Goal: Task Accomplishment & Management: Manage account settings

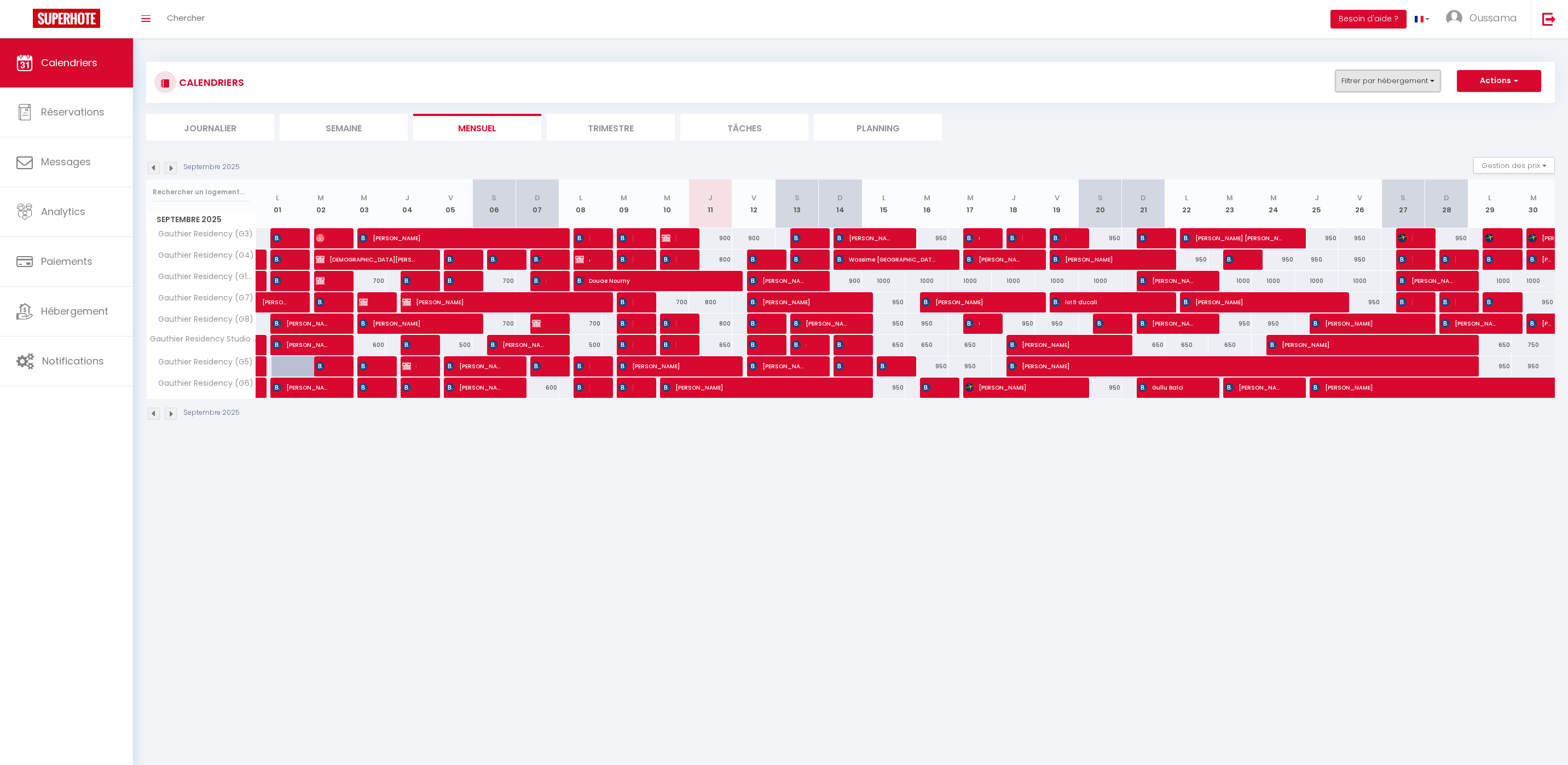
click at [1374, 88] on button "Filtrer par hébergement" at bounding box center [1388, 81] width 105 height 22
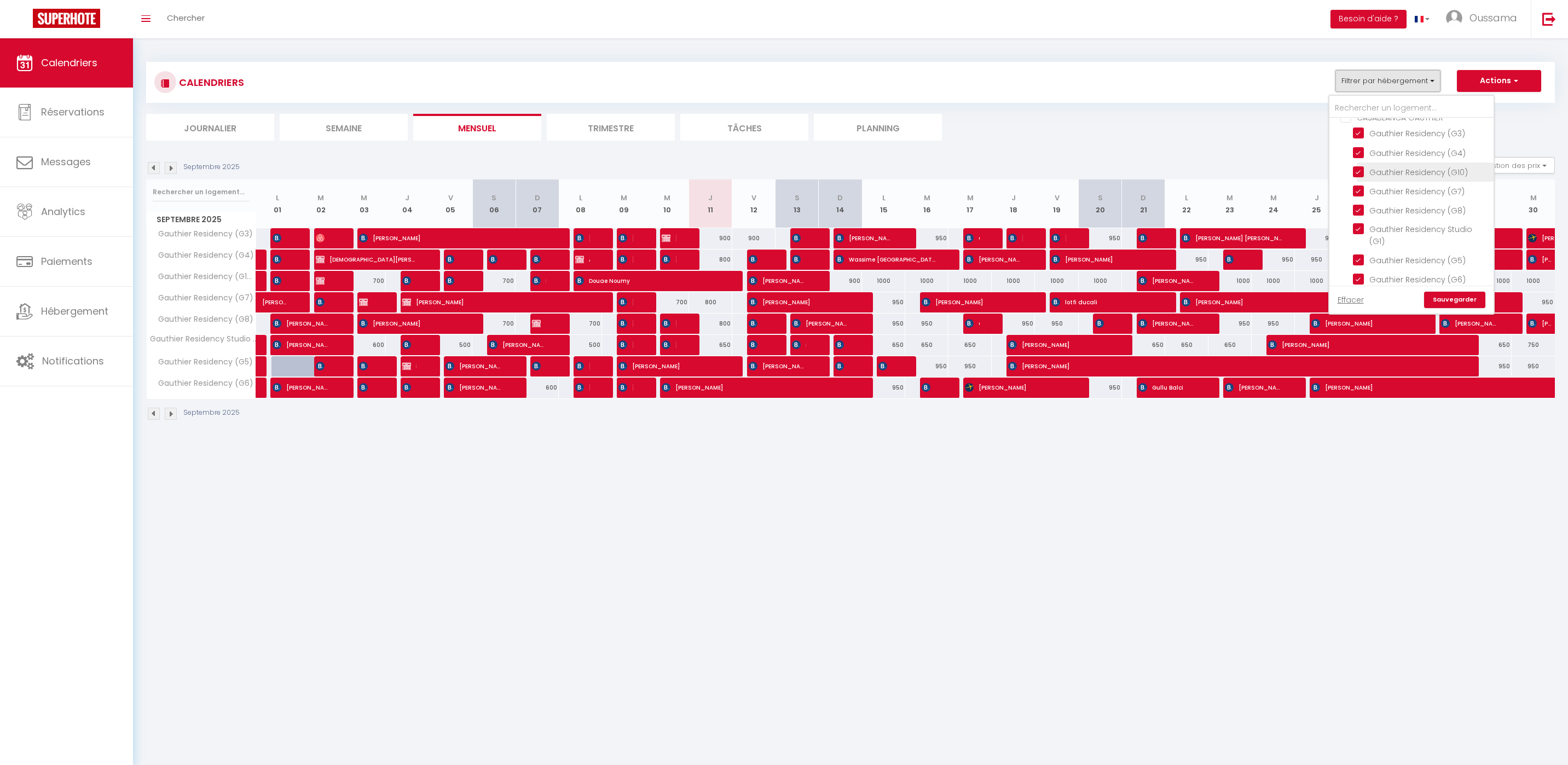
scroll to position [742, 0]
click at [1351, 210] on label "CASABLANCA GAUTHIER" at bounding box center [1397, 212] width 92 height 12
click at [1350, 210] on input "CASABLANCA GAUTHIER" at bounding box center [1423, 211] width 164 height 11
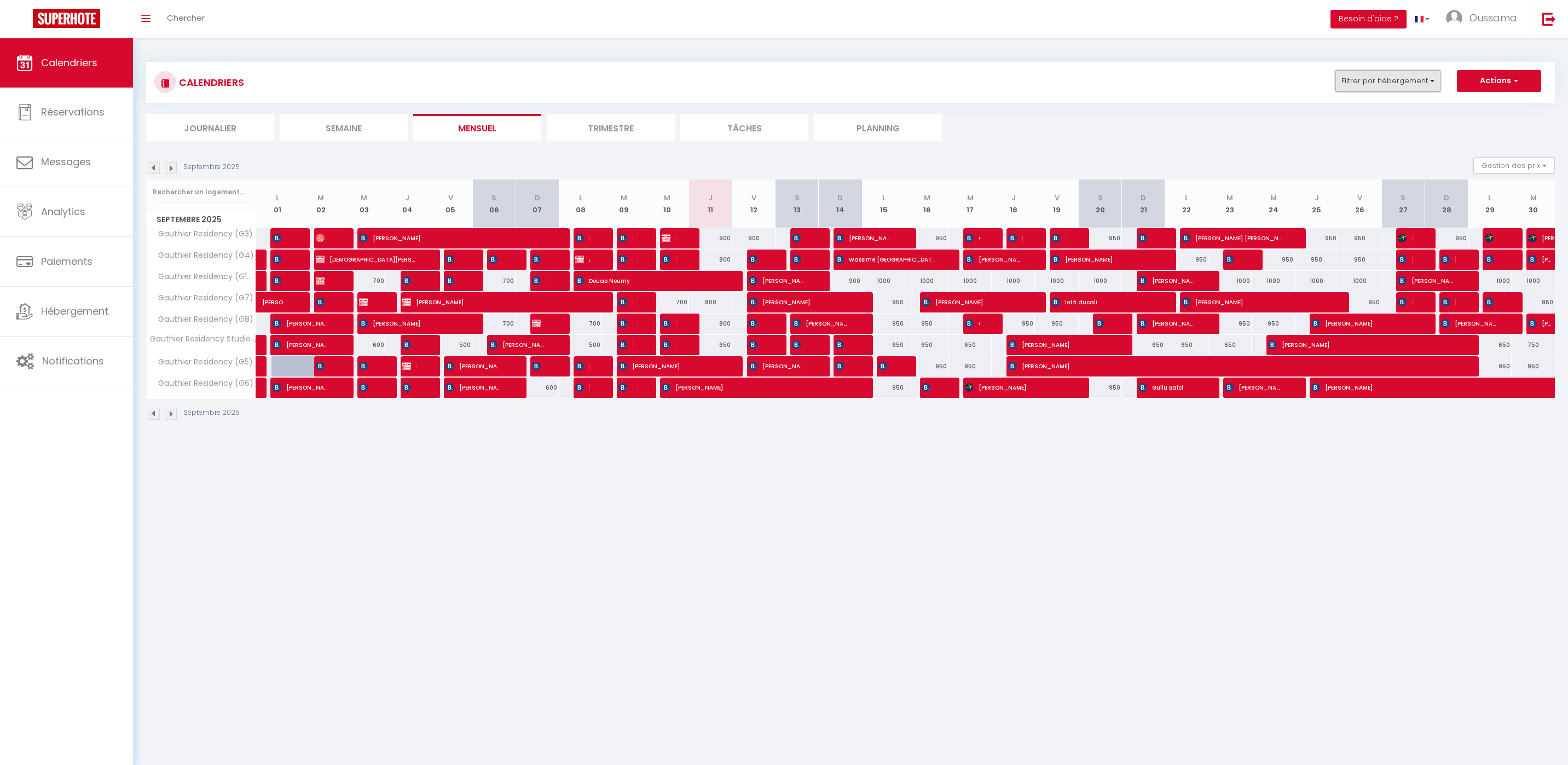
click at [1406, 85] on button "Filtrer par hébergement" at bounding box center [1388, 81] width 105 height 22
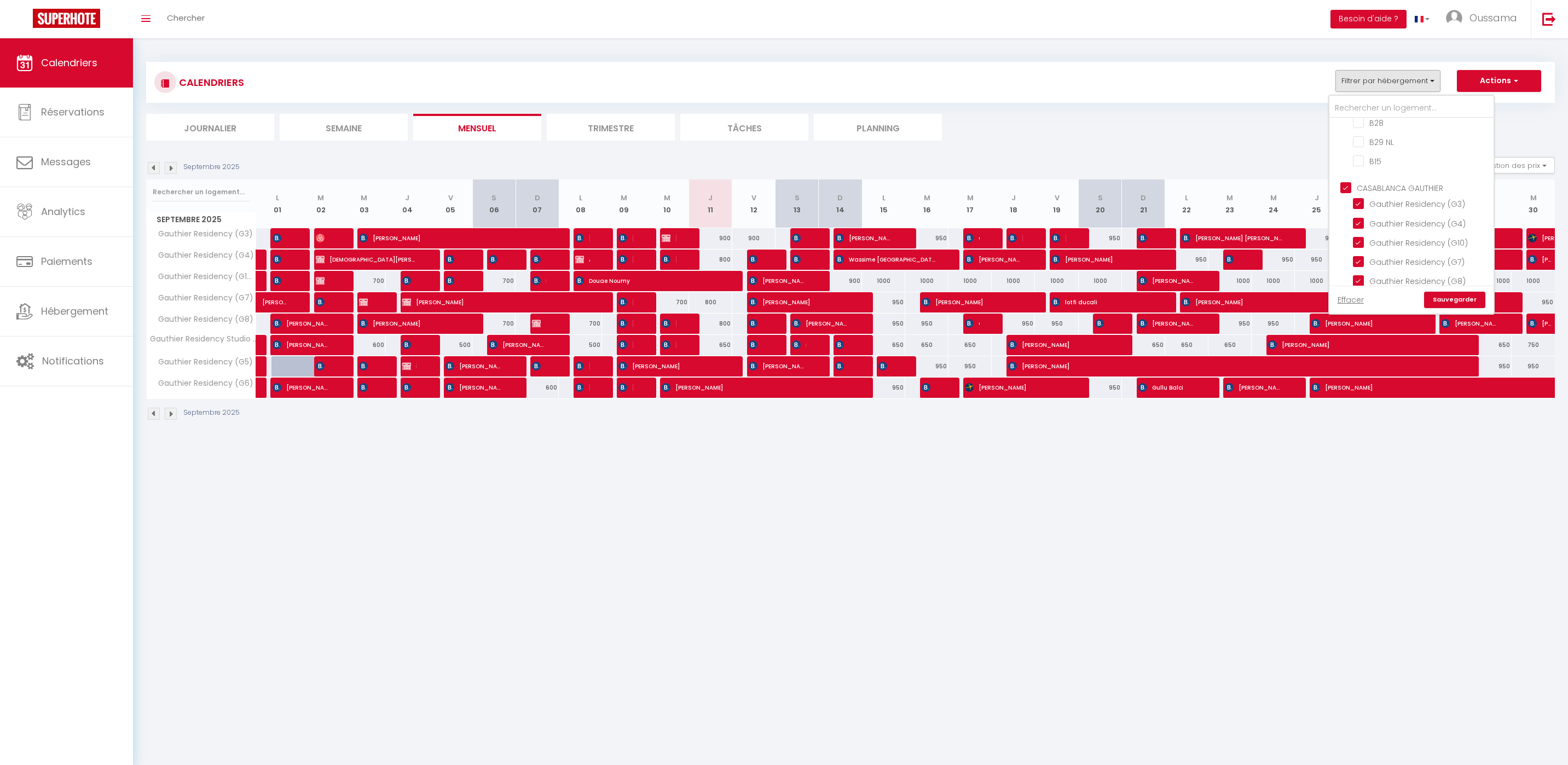
click at [1341, 182] on input "CASABLANCA GAUTHIER" at bounding box center [1423, 187] width 164 height 11
checkbox input "false"
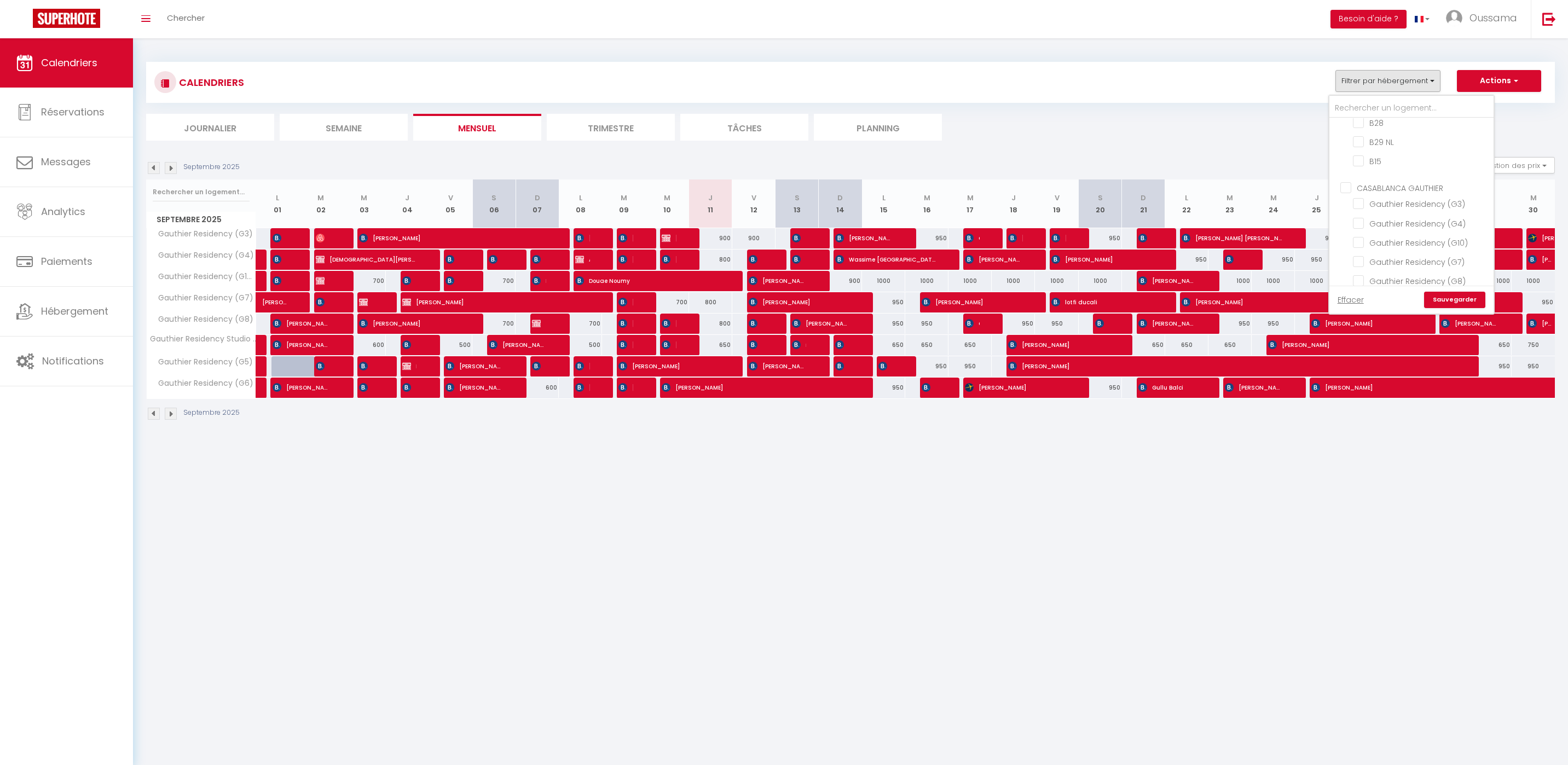
checkbox input "false"
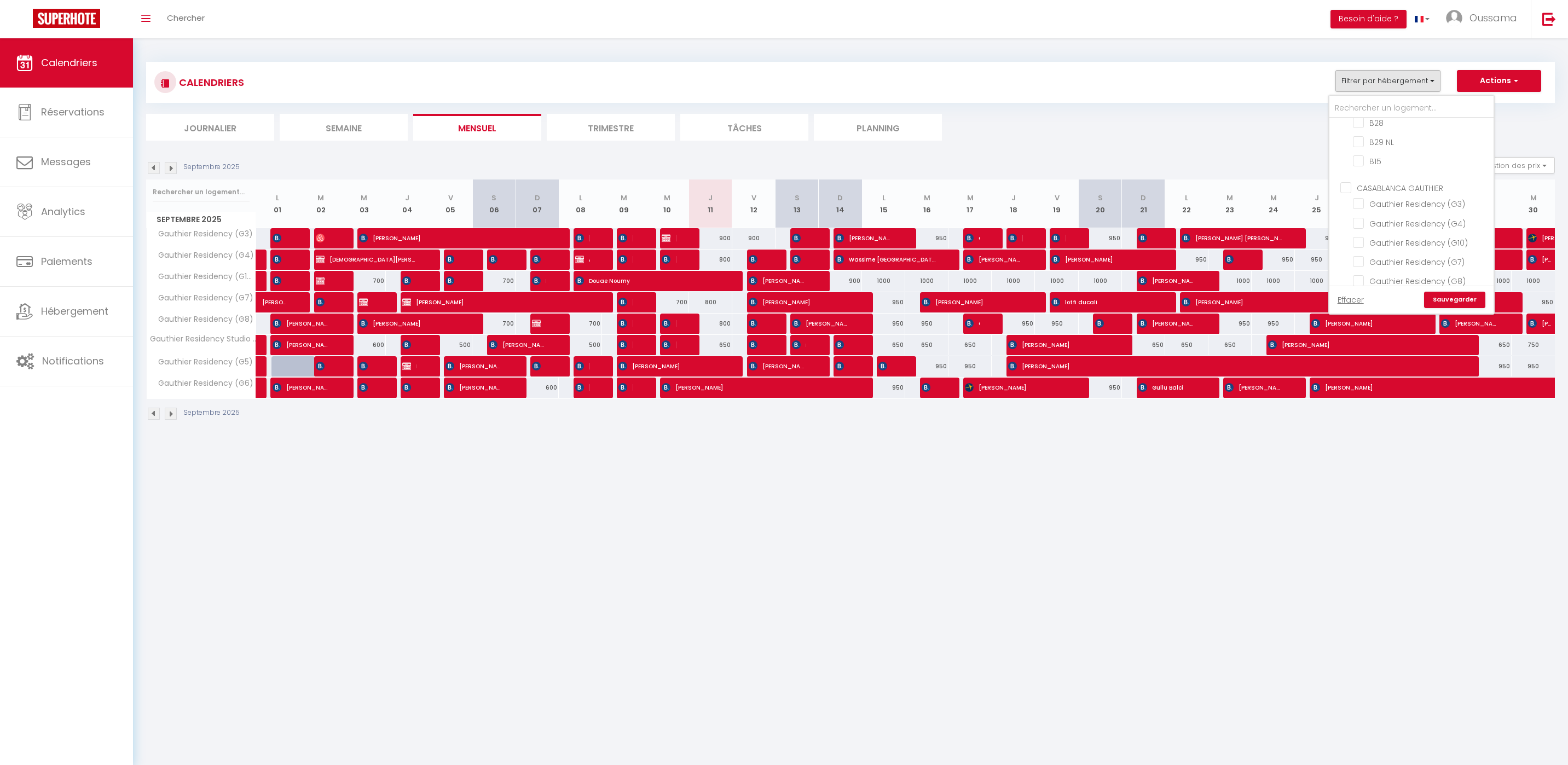
checkbox input "false"
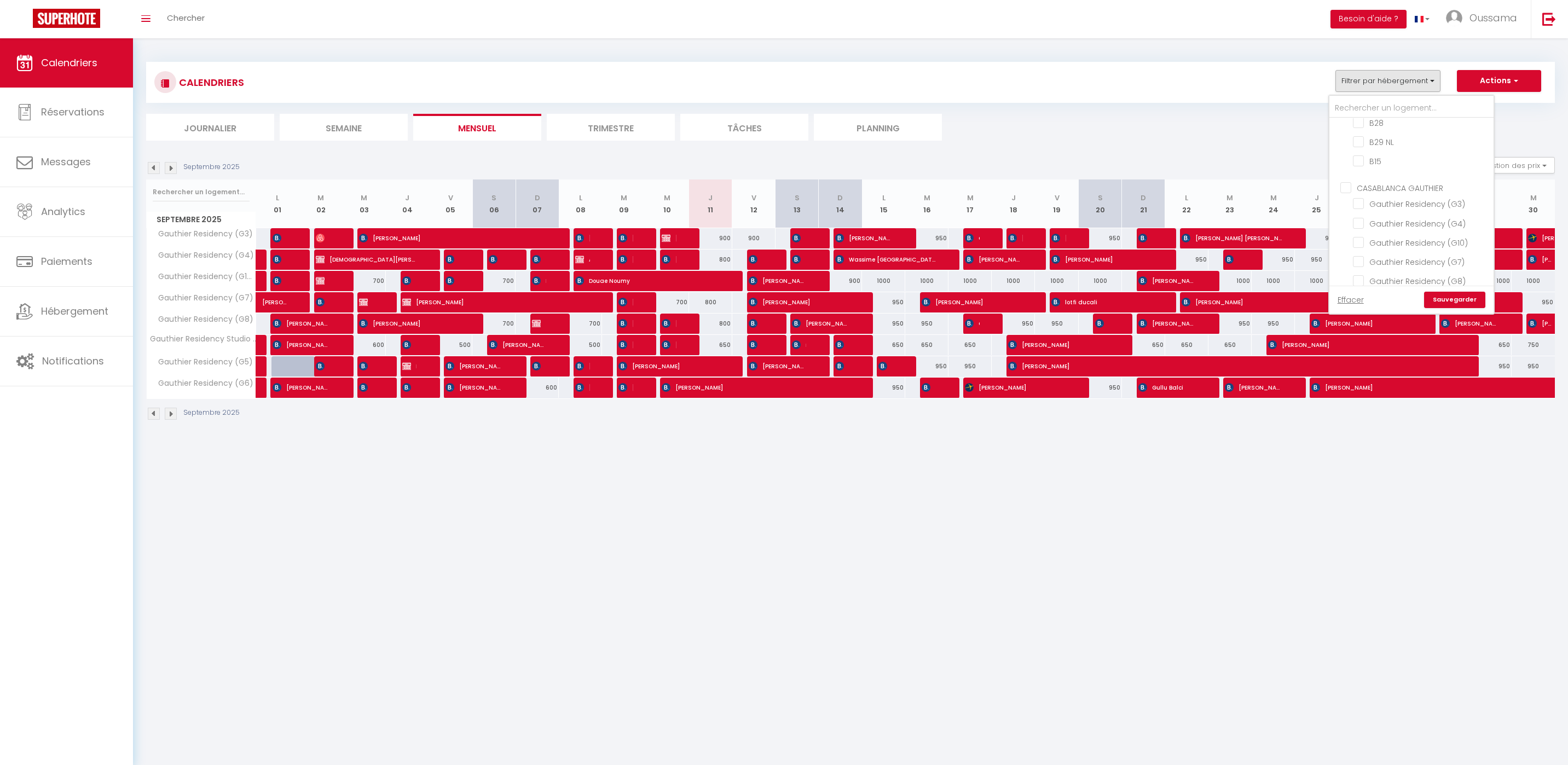
checkbox input "false"
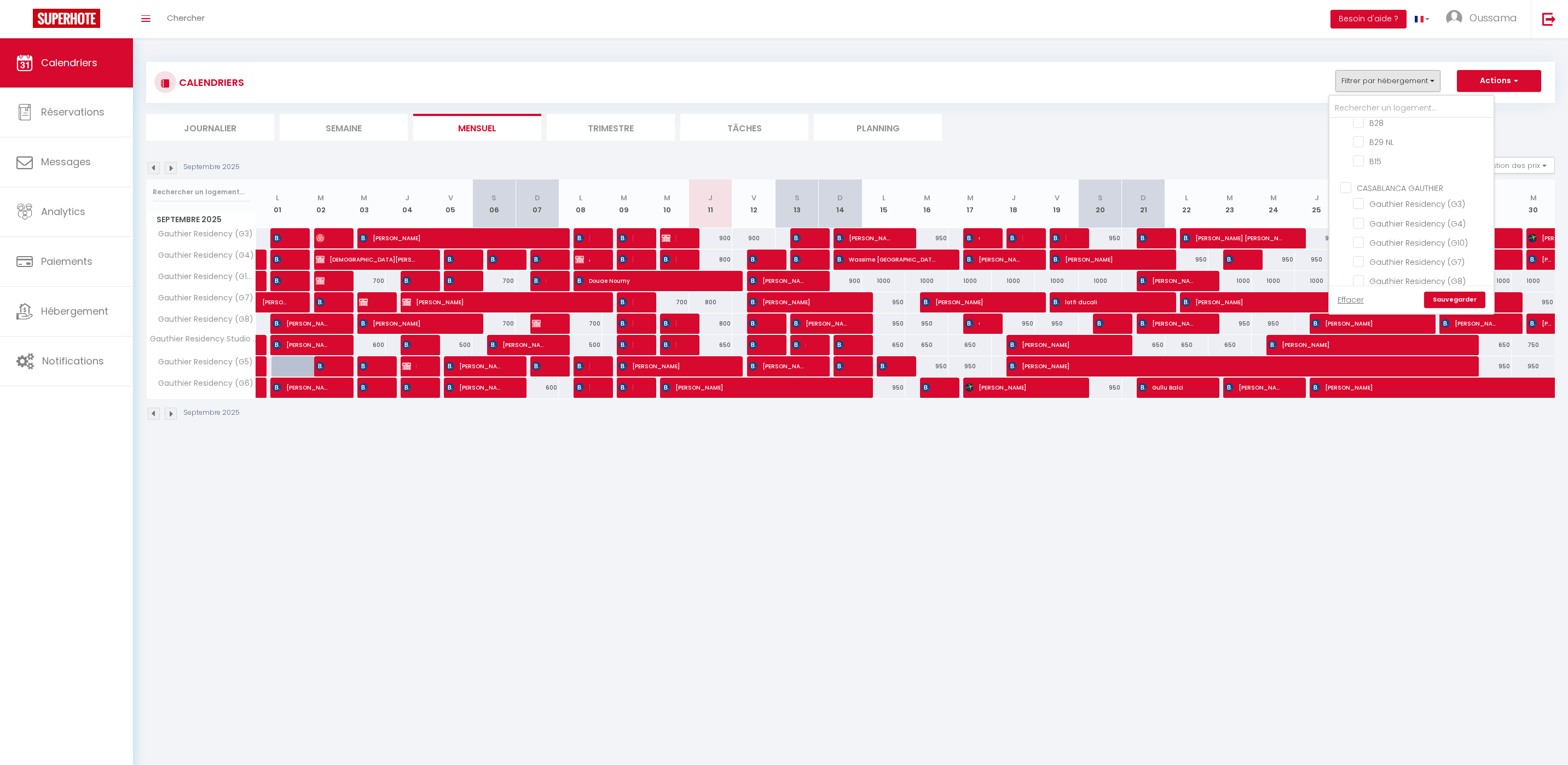
checkbox input "false"
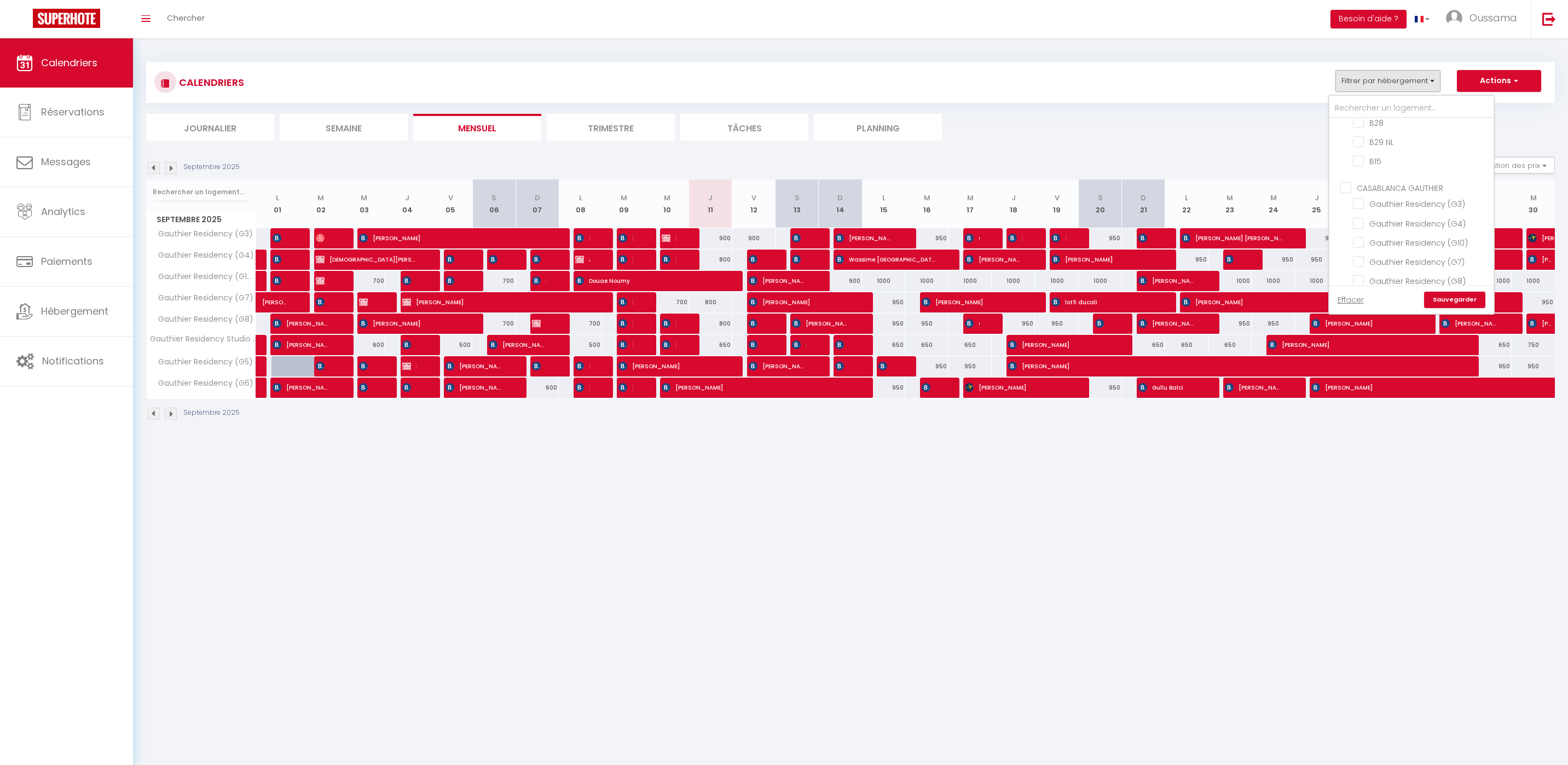
checkbox input "false"
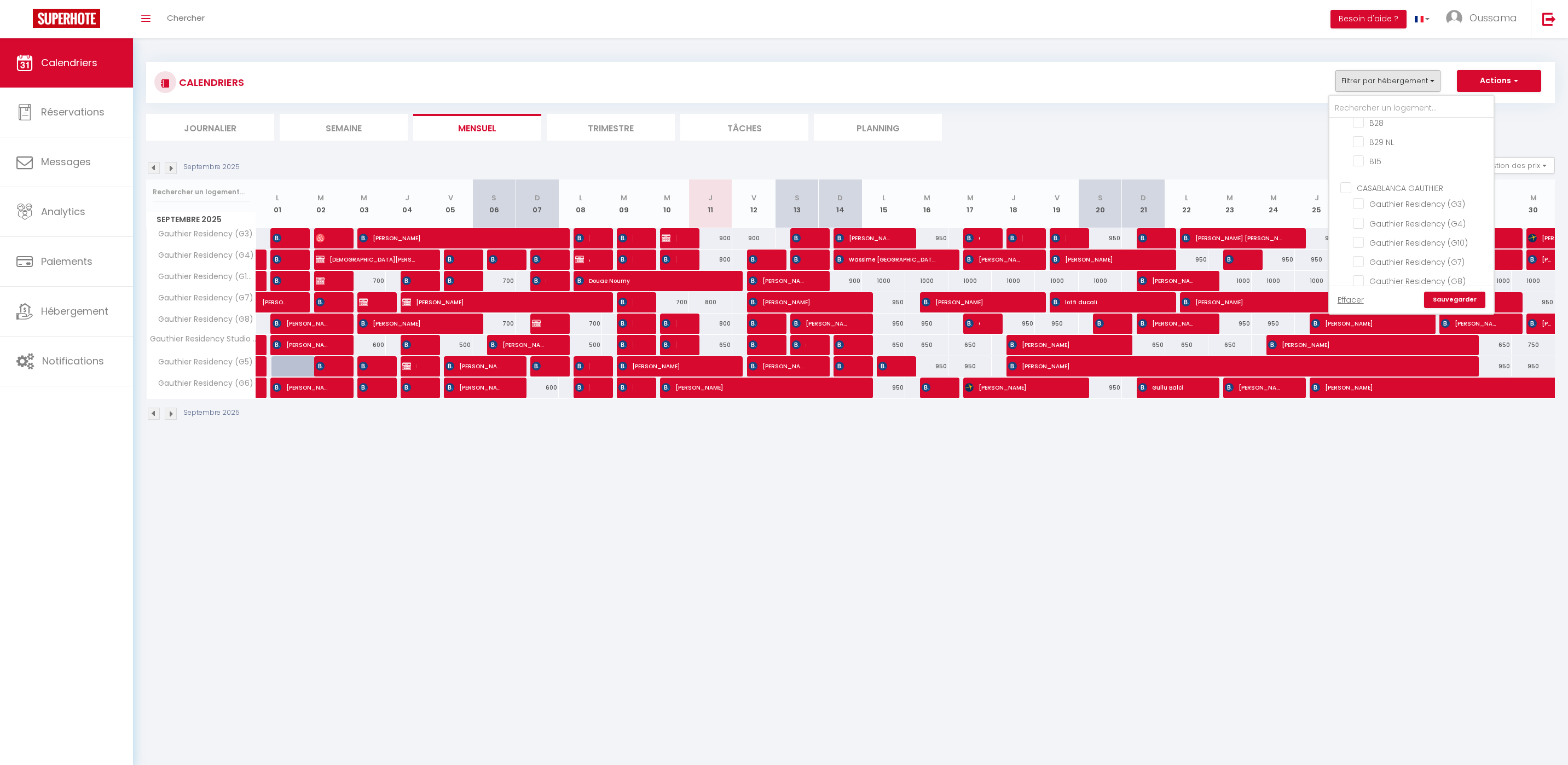
checkbox input "false"
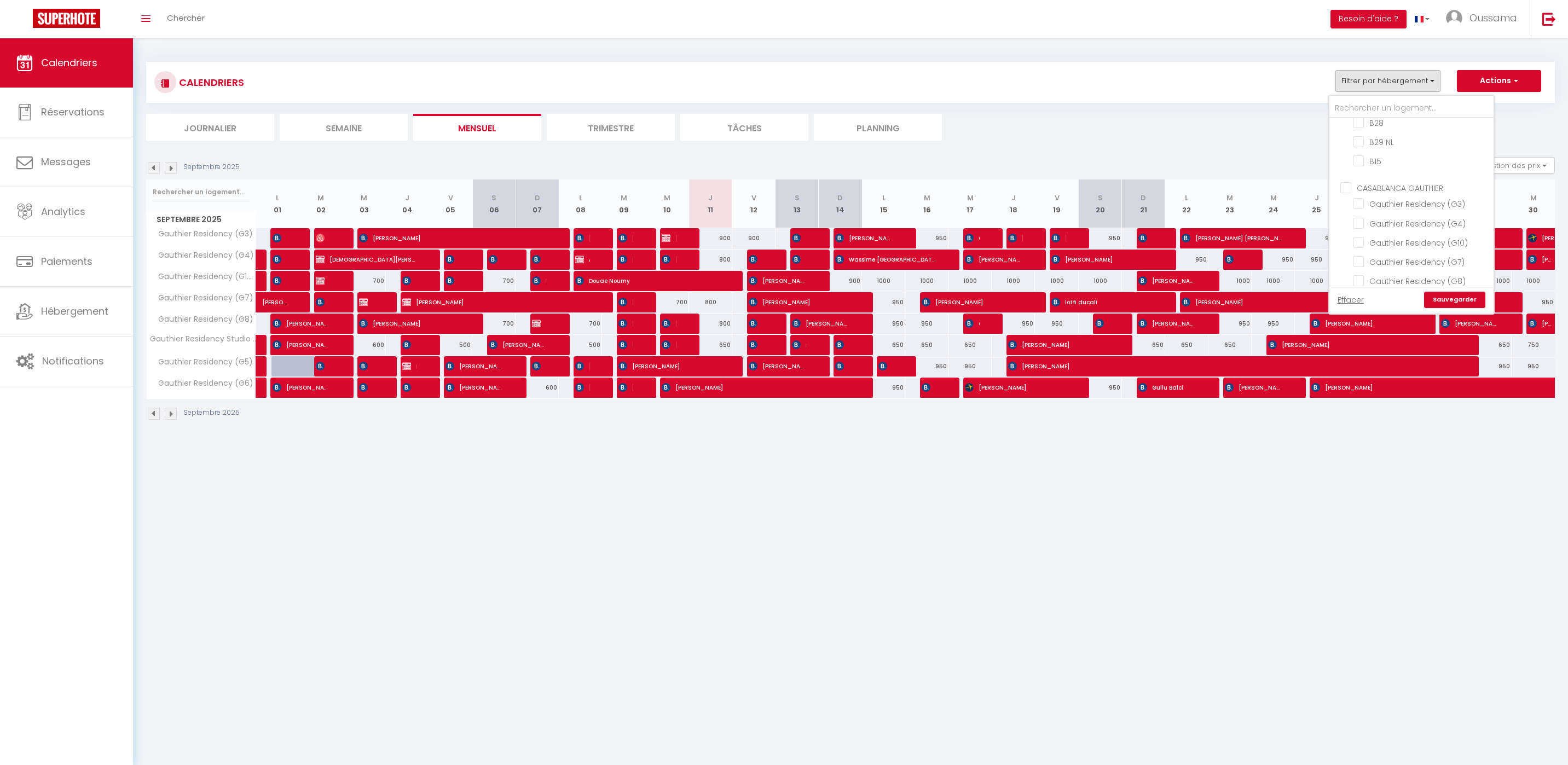
checkbox input "false"
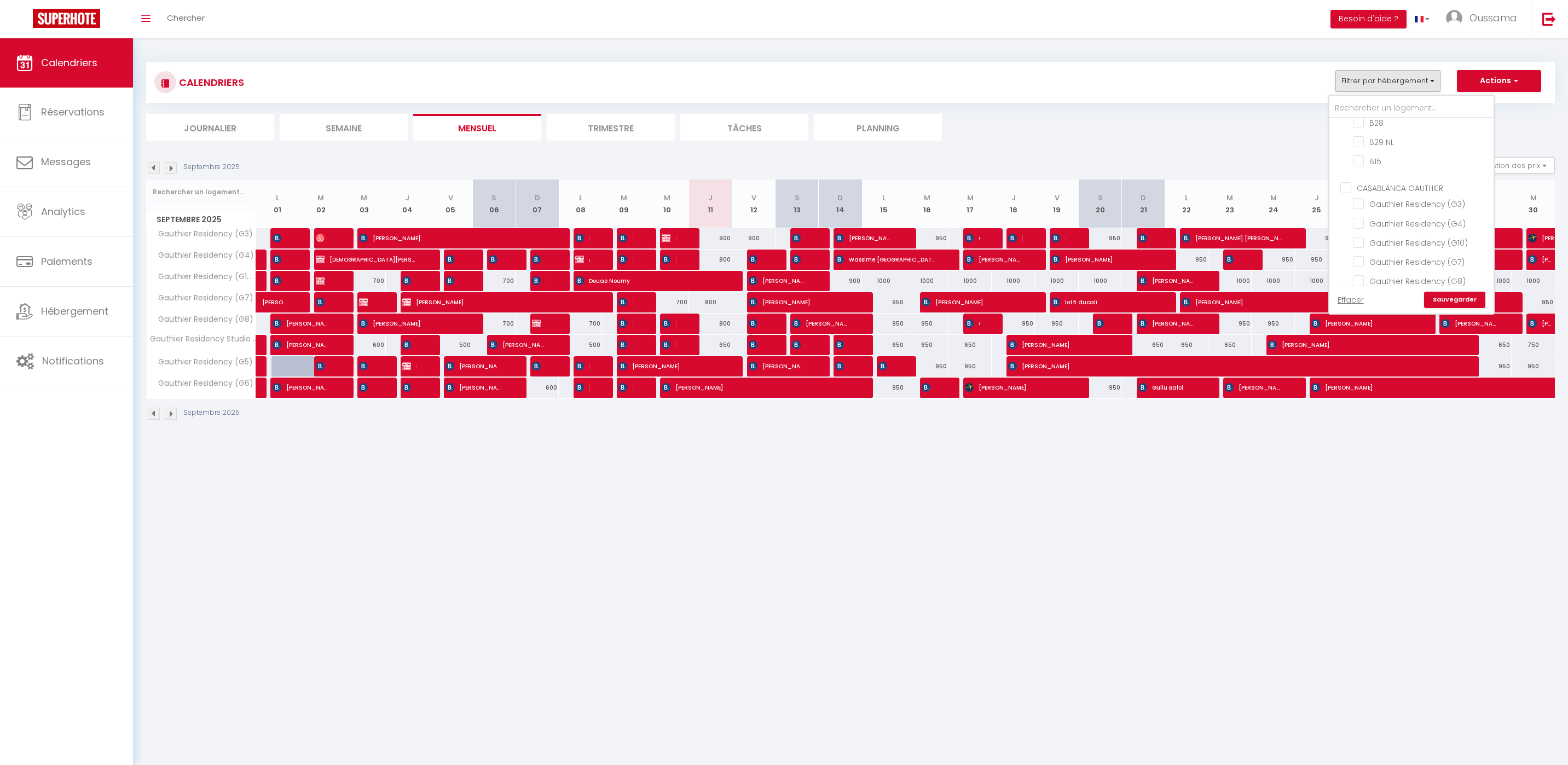
checkbox input "false"
click at [1353, 138] on input "CASABLANCA BEL AZUR" at bounding box center [1423, 138] width 164 height 11
checkbox input "true"
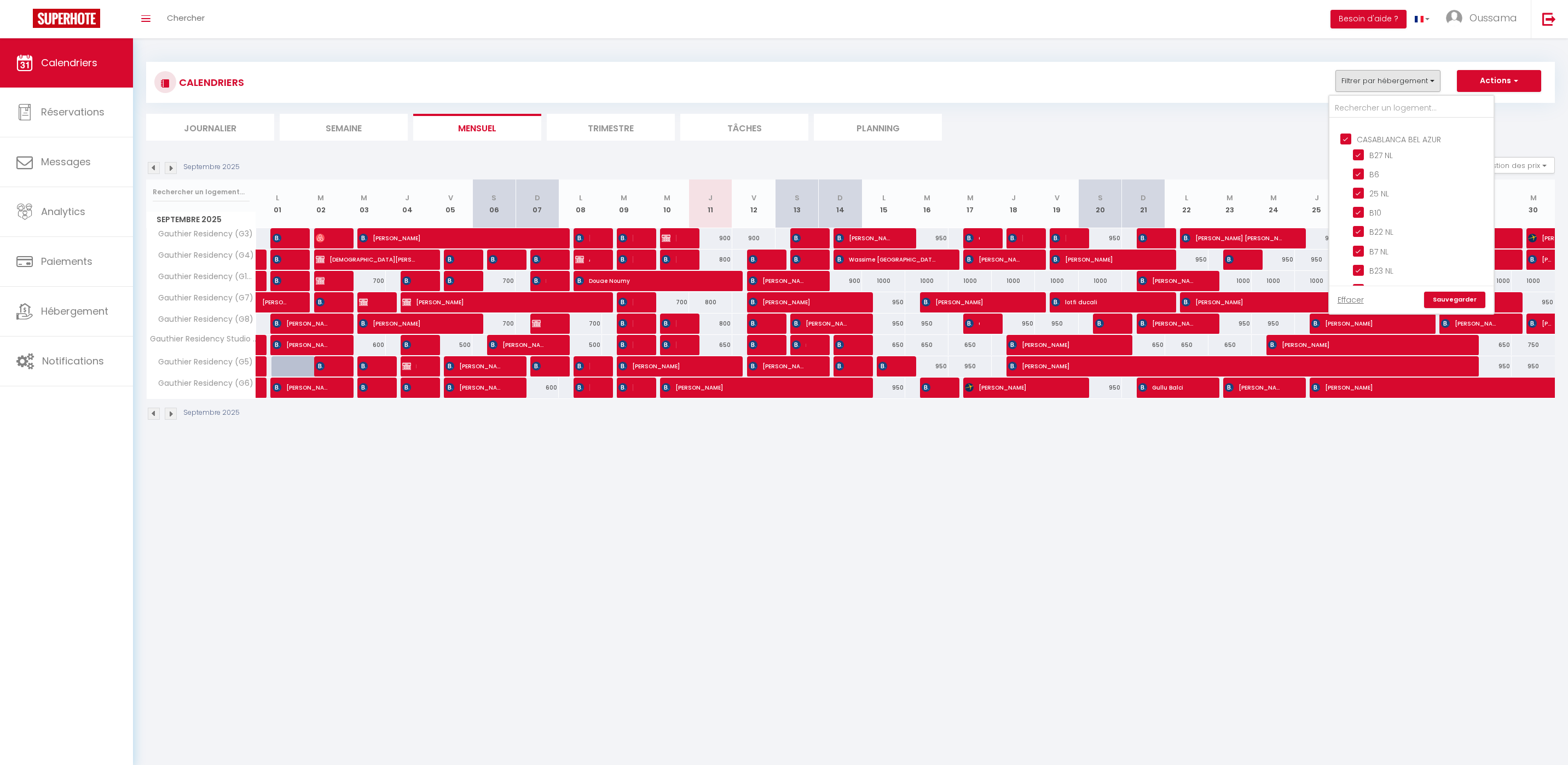
checkbox input "false"
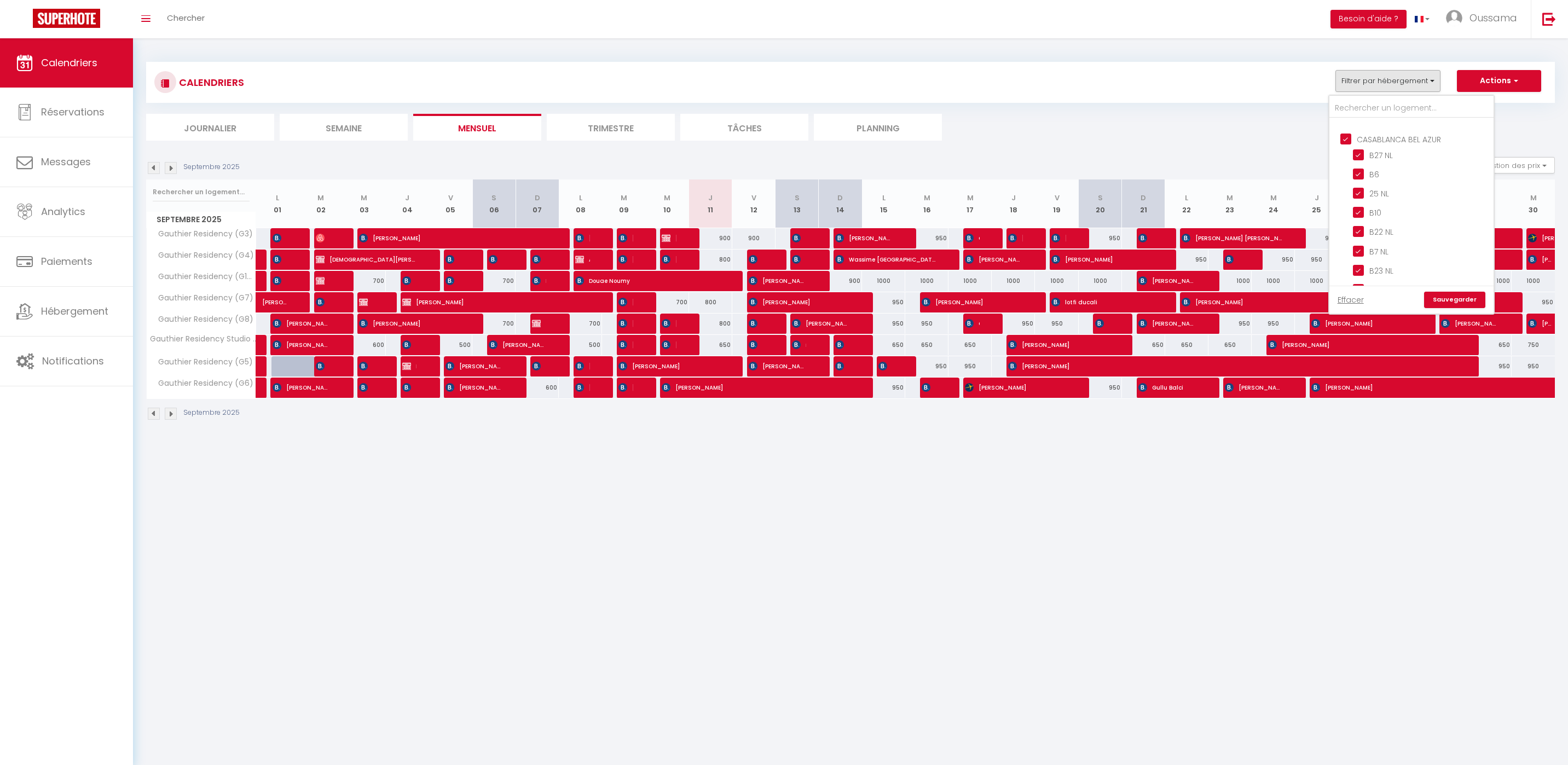
checkbox input "false"
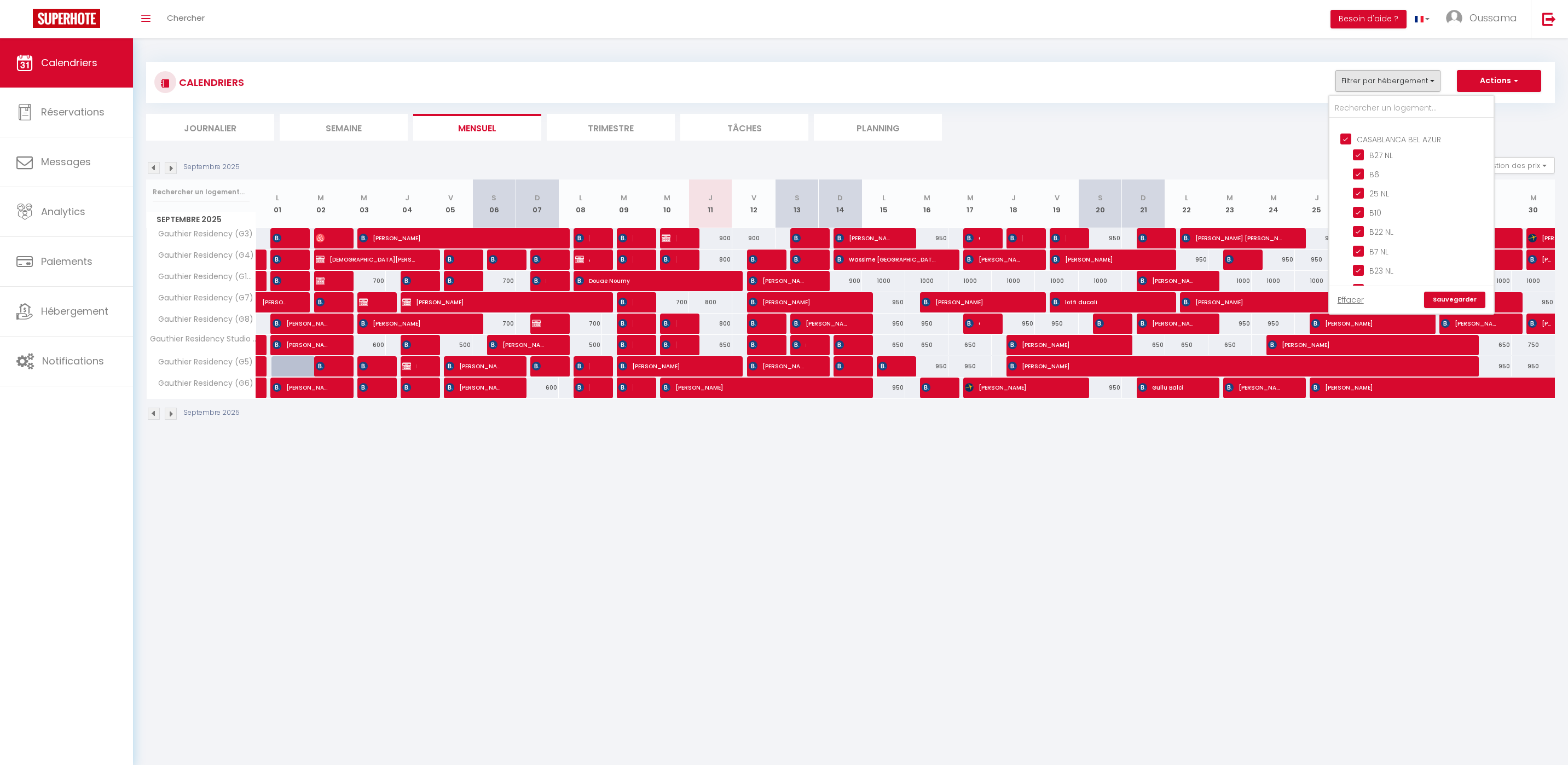
checkbox input "false"
checkbox input "true"
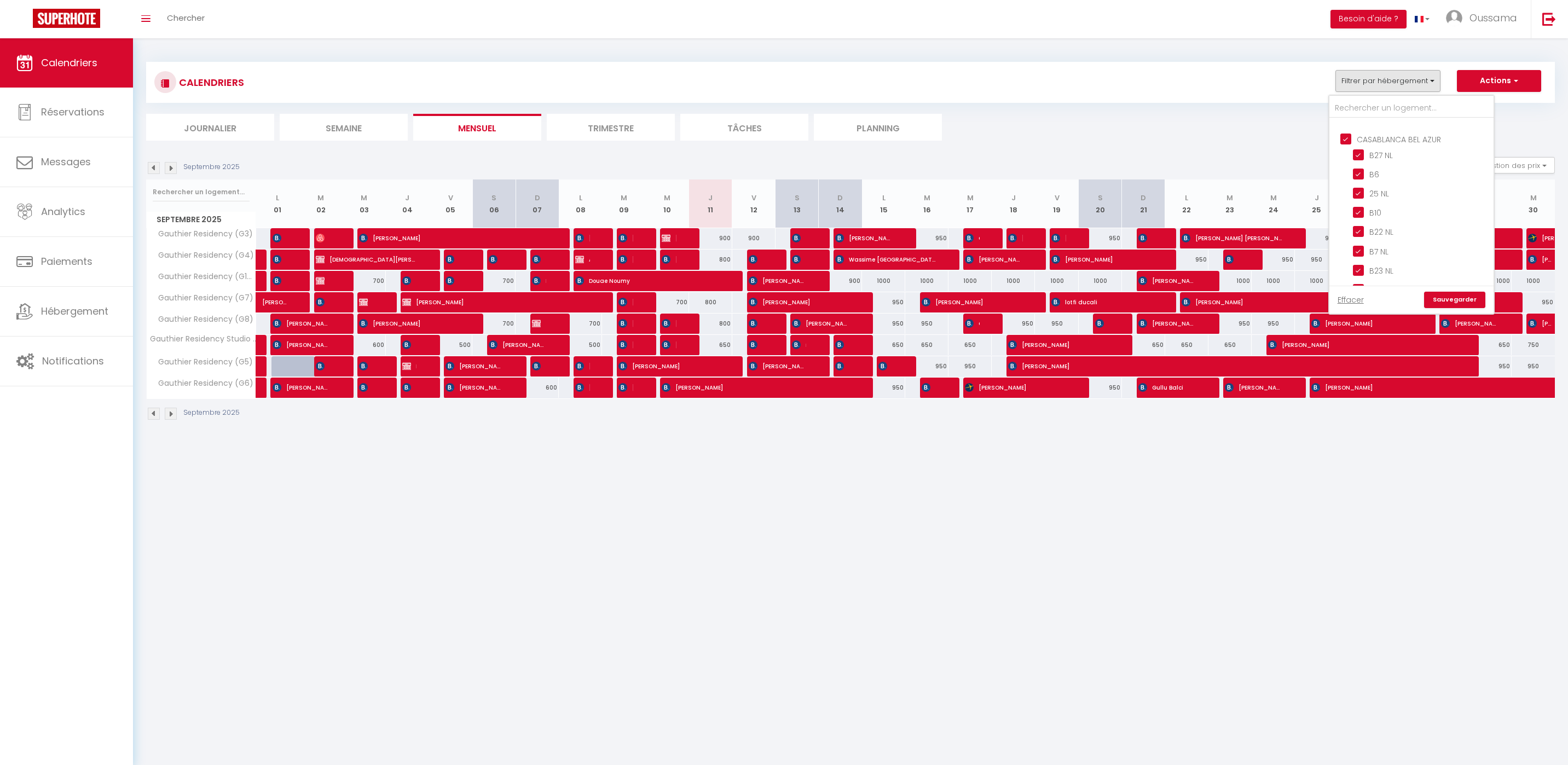
checkbox input "true"
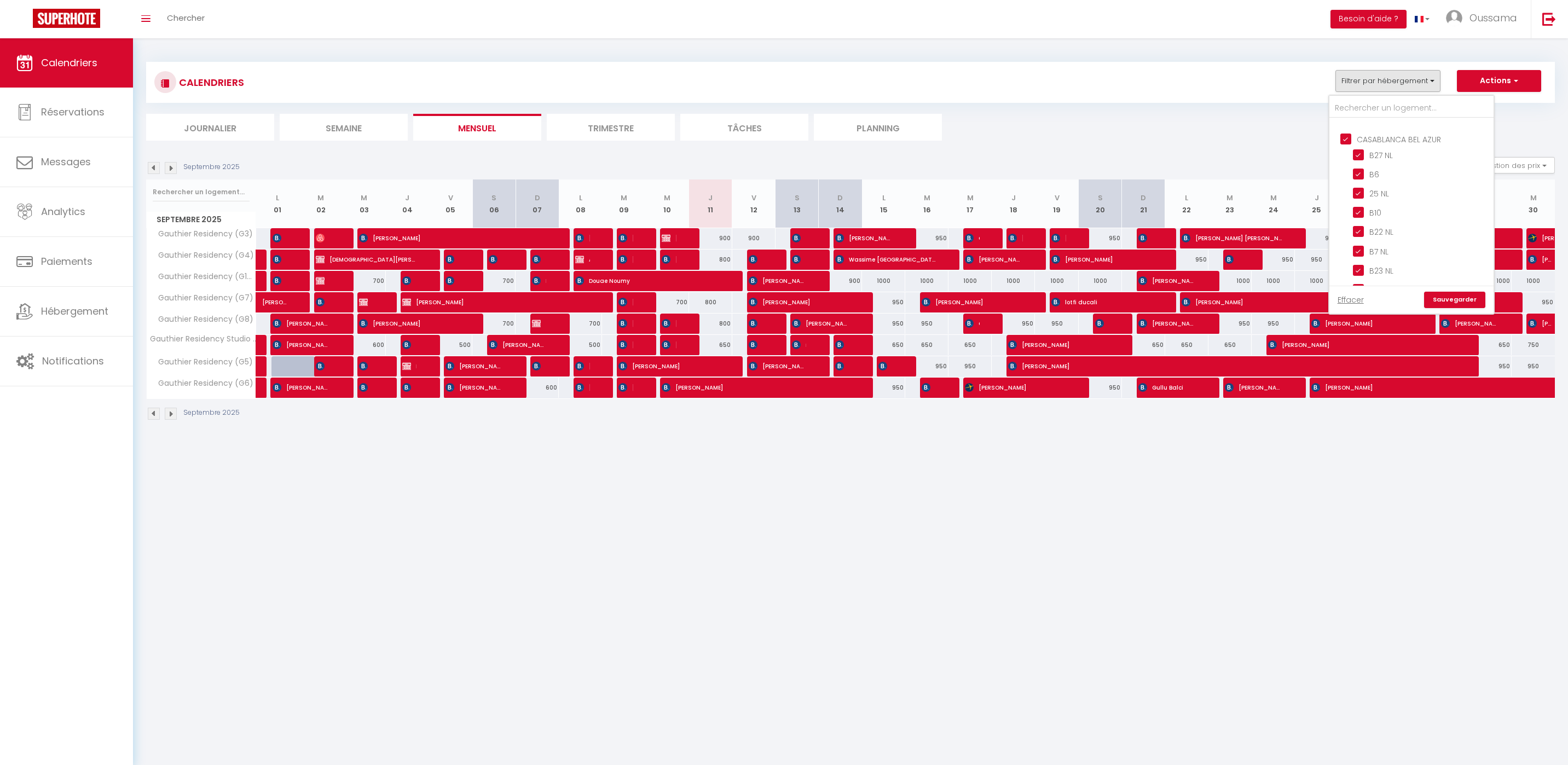
checkbox input "true"
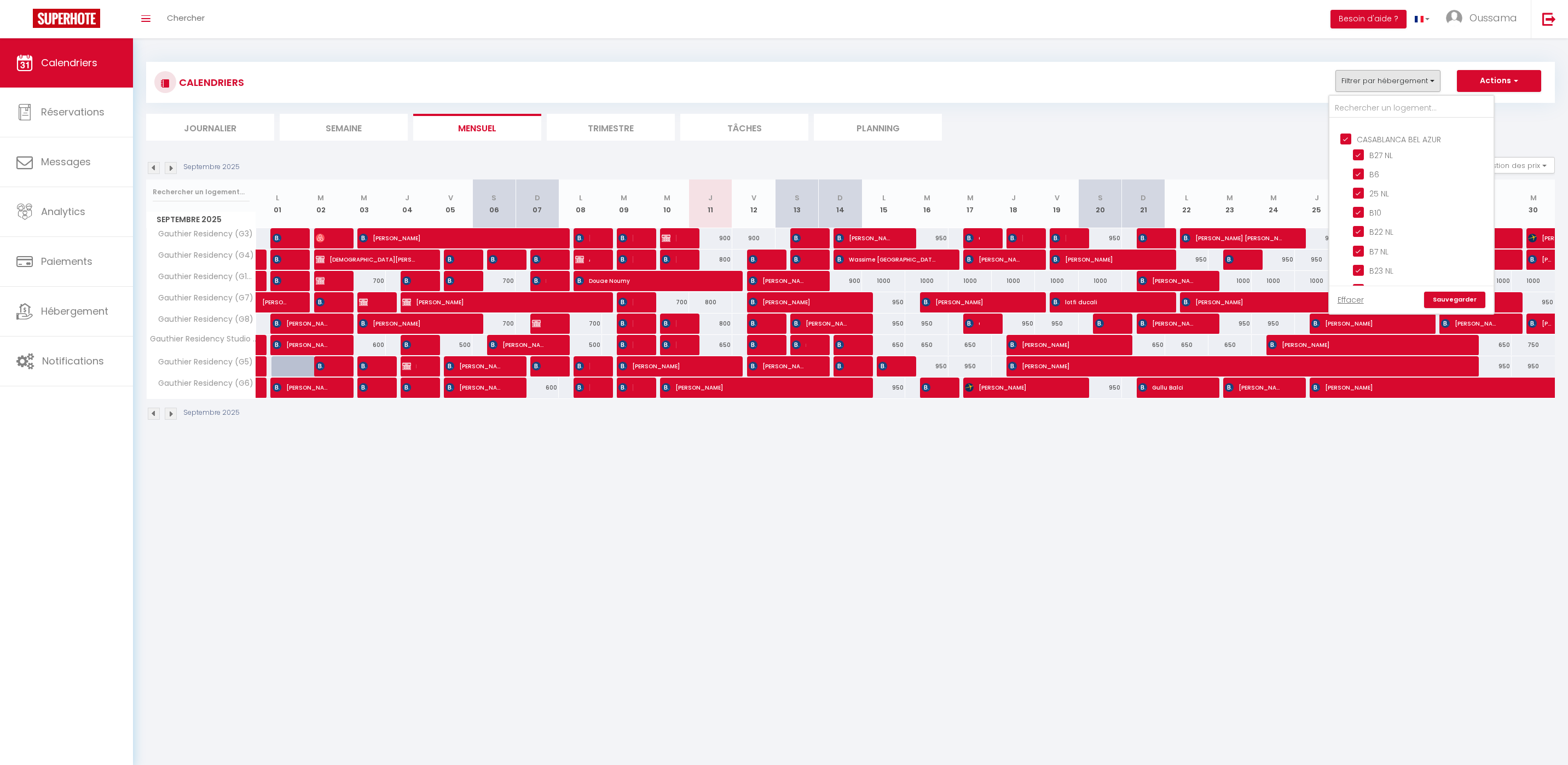
checkbox input "true"
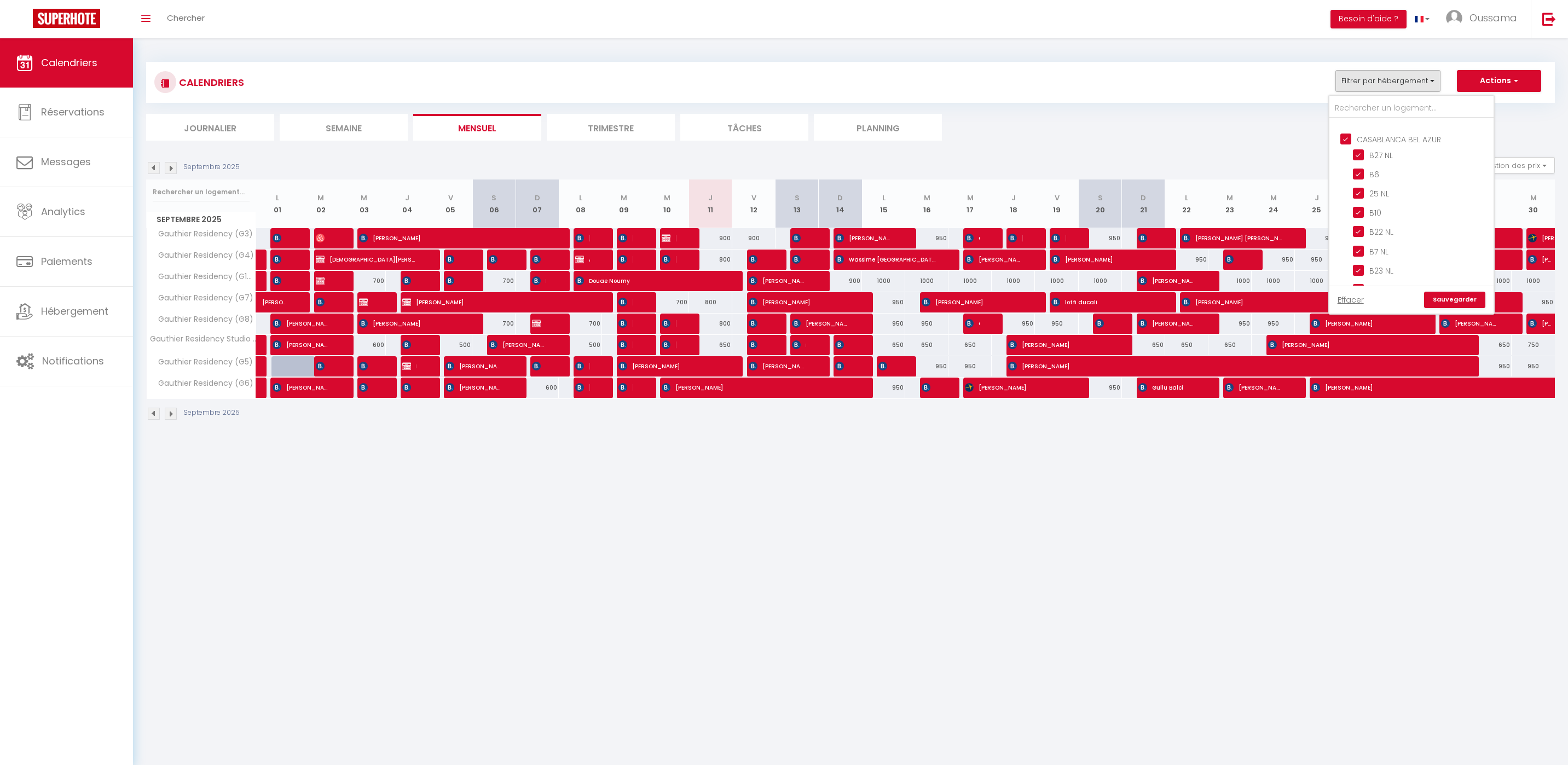
checkbox input "true"
click at [1469, 301] on link "Sauvegarder" at bounding box center [1455, 299] width 61 height 16
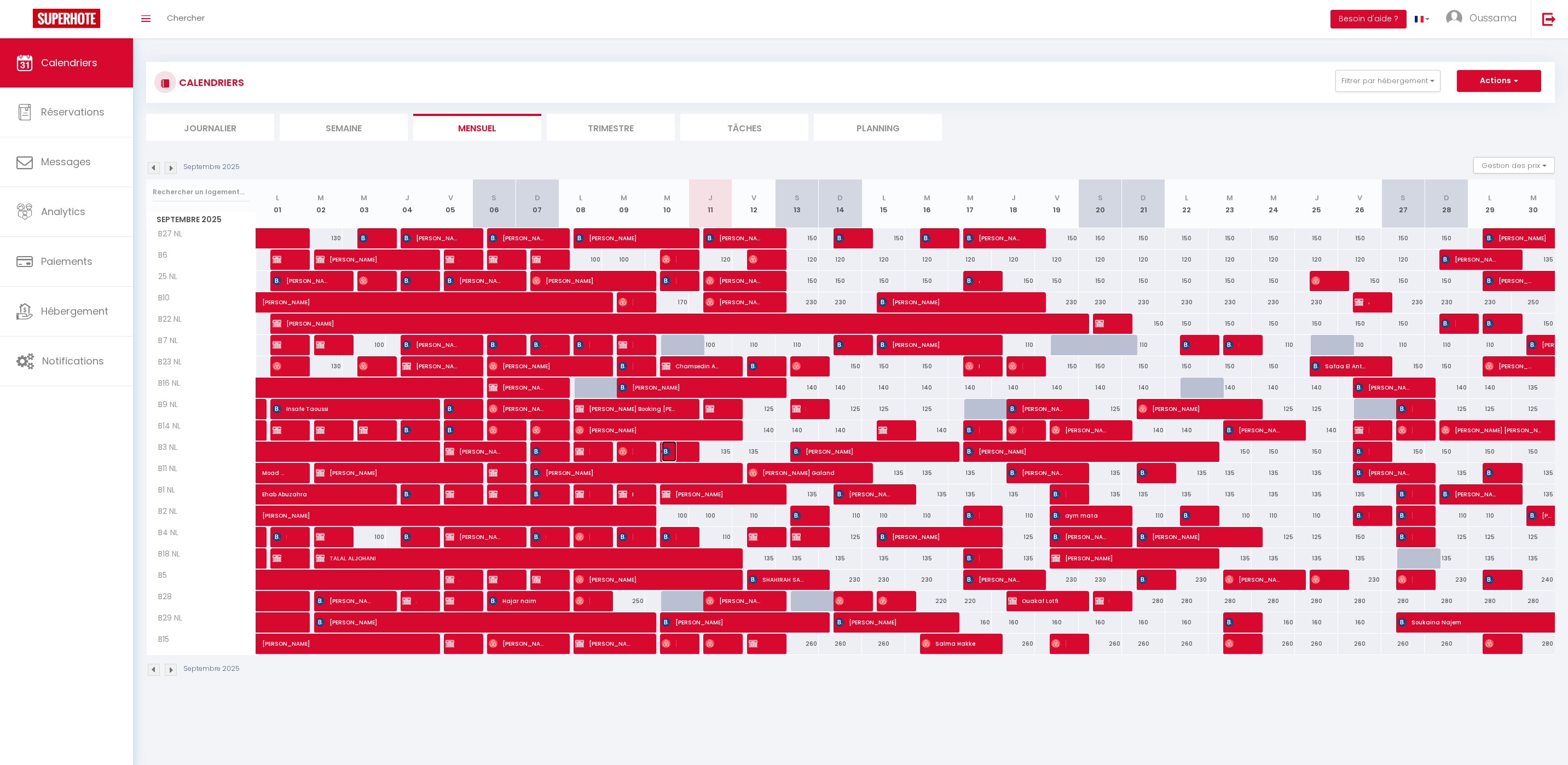
click at [668, 454] on img at bounding box center [666, 452] width 9 height 9
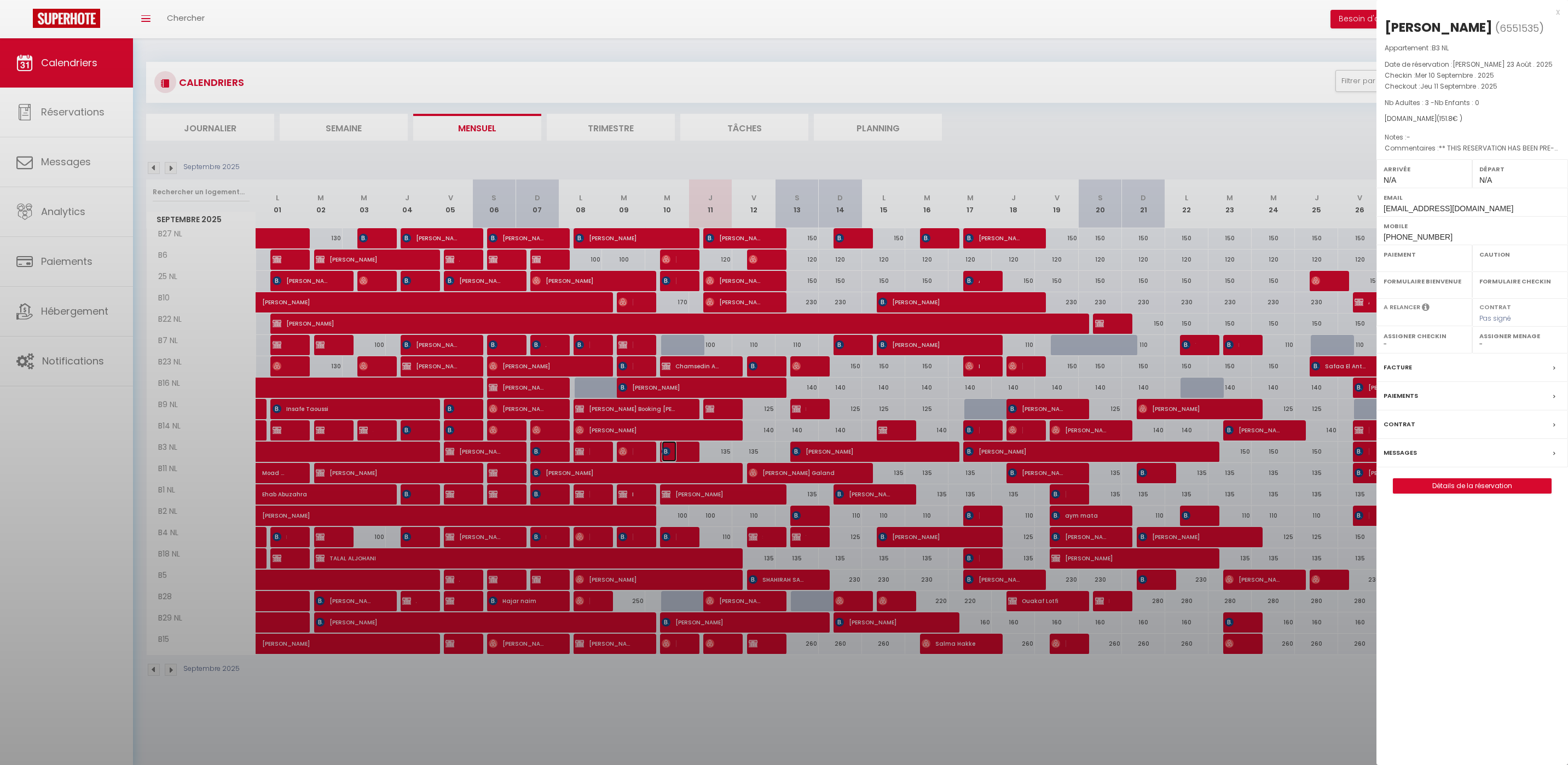
select select "OK"
select select "KO"
select select "0"
select select "1"
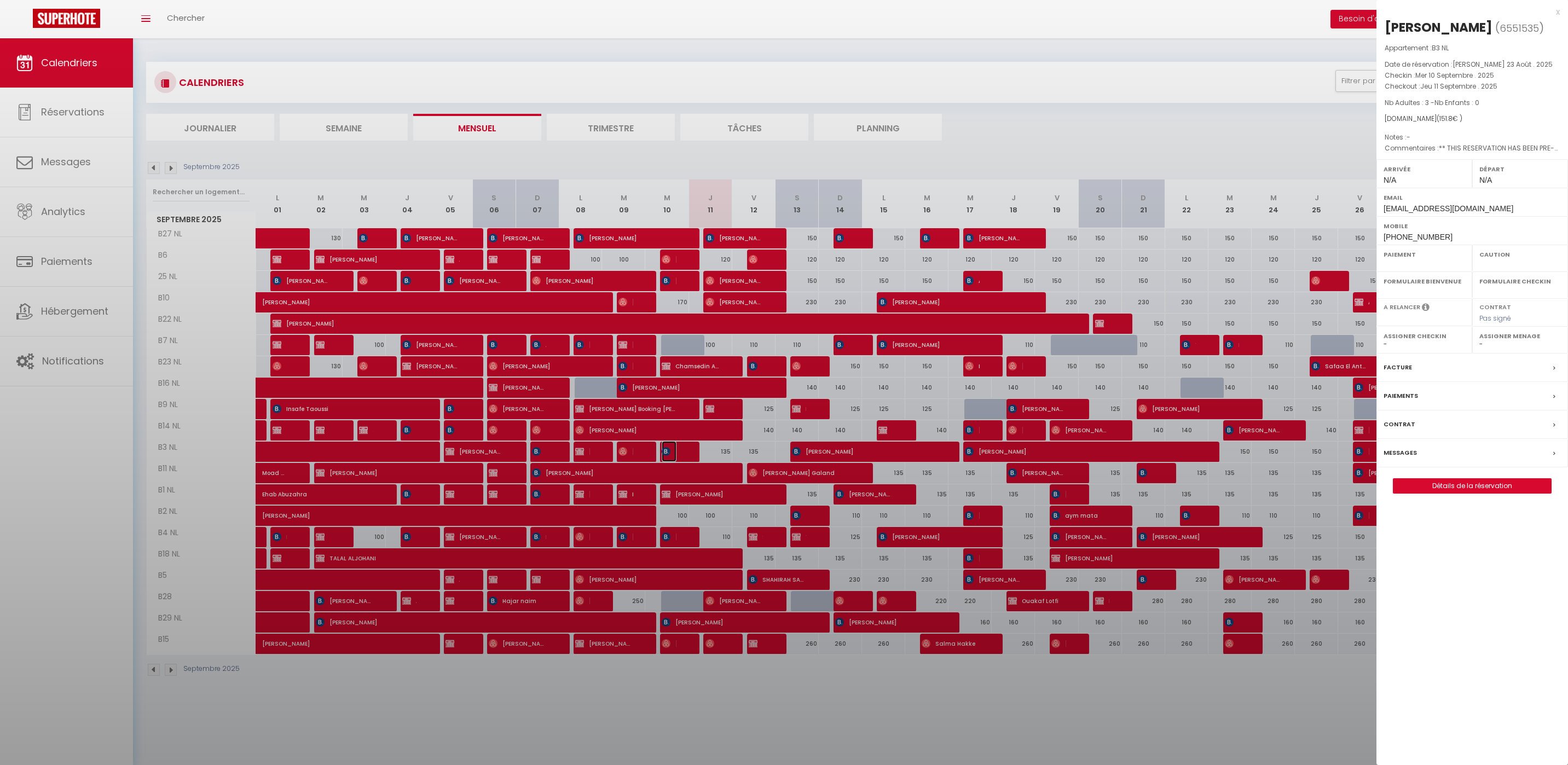
select select
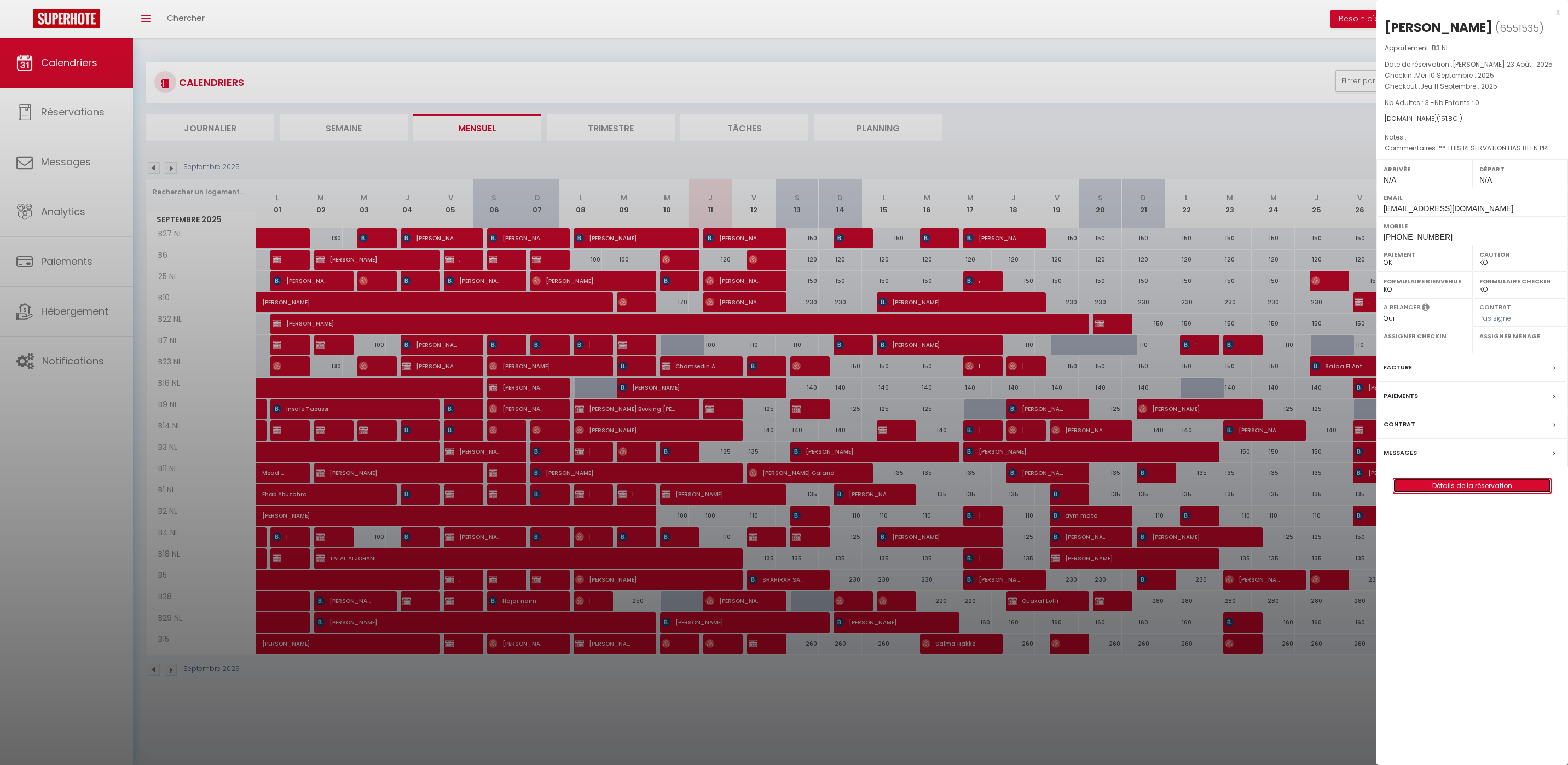
click at [1479, 486] on link "Détails de la réservation" at bounding box center [1472, 486] width 158 height 14
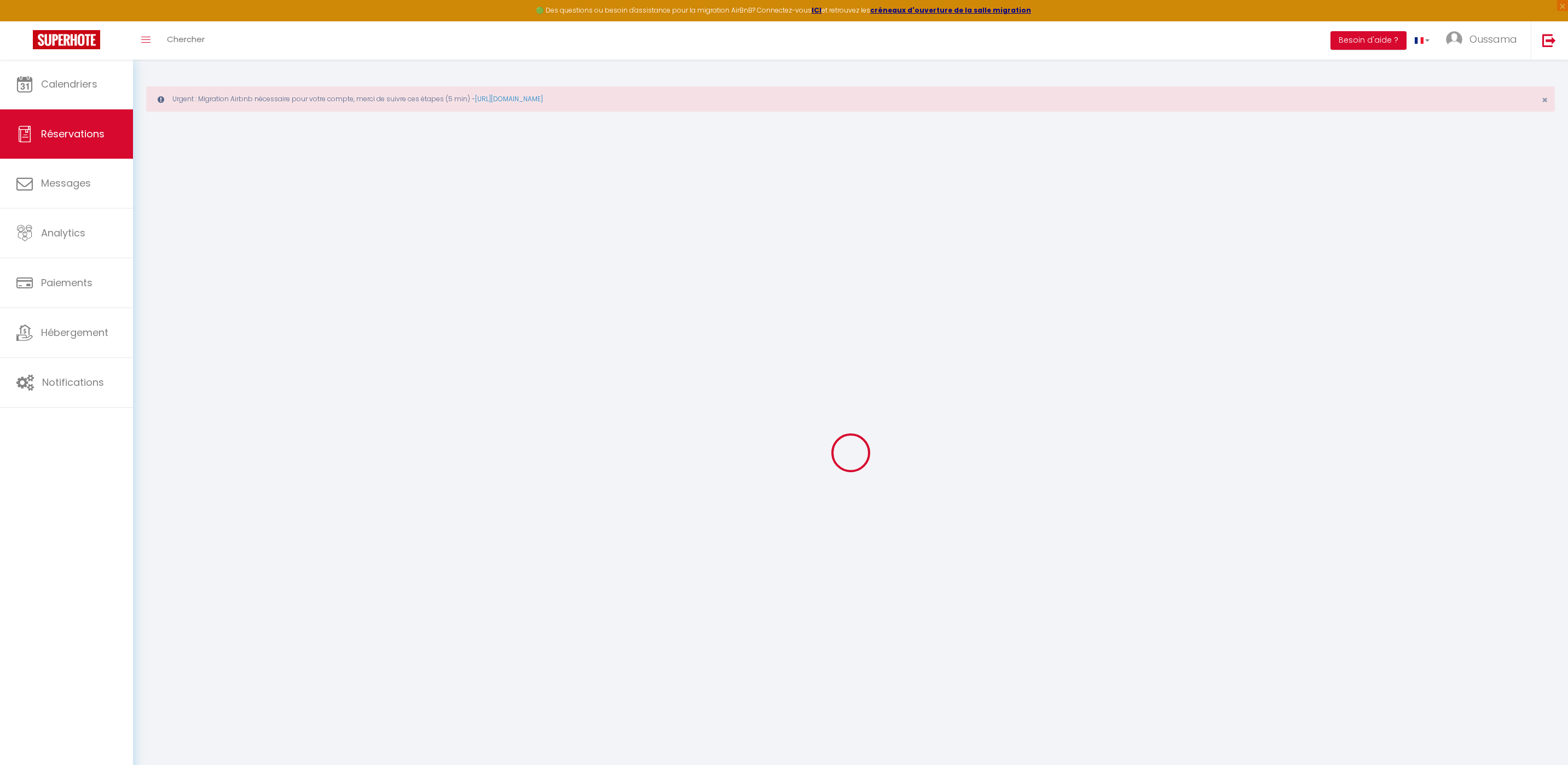
select select
checkbox input "false"
select select
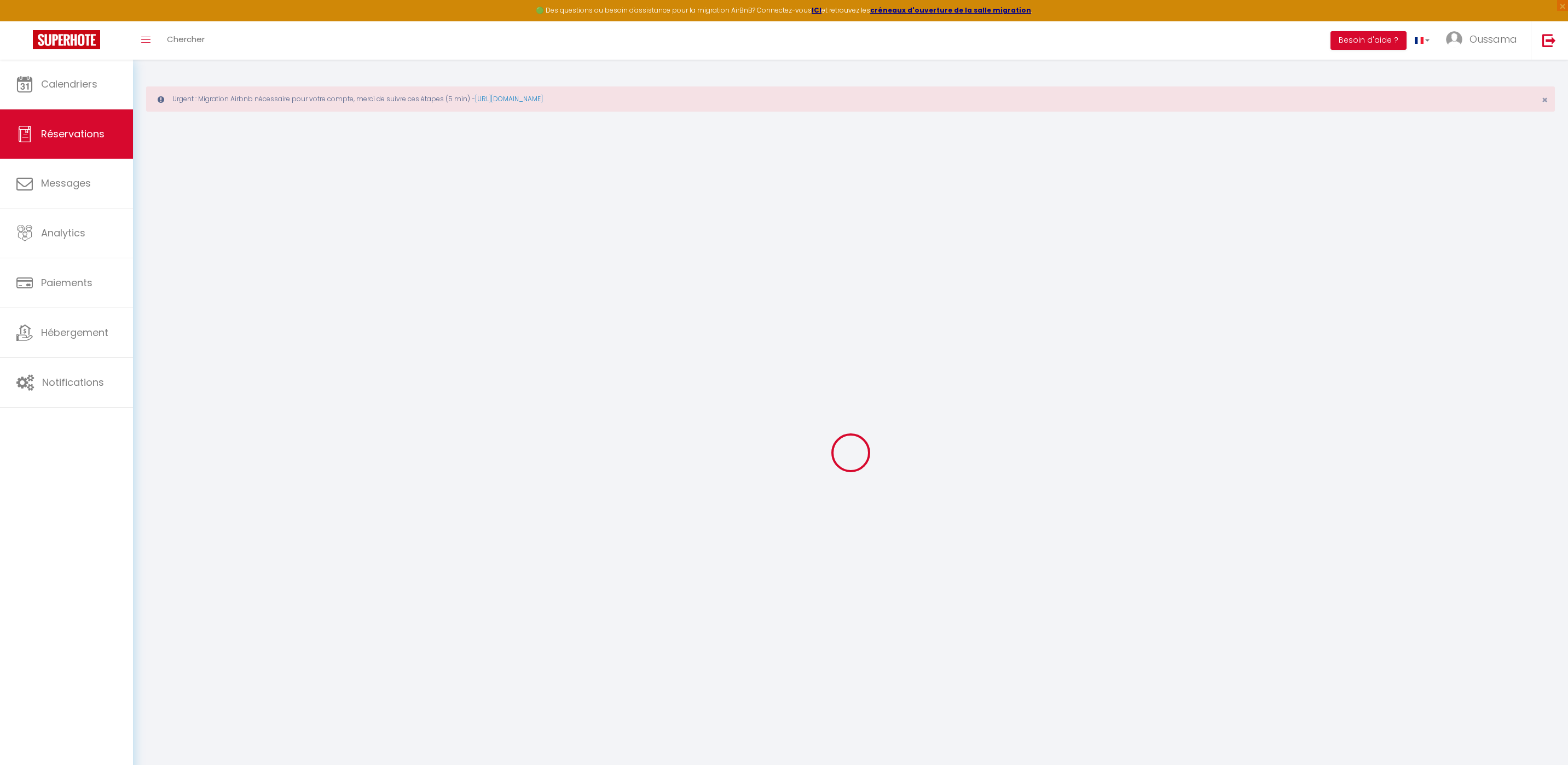
checkbox input "false"
select select
checkbox input "false"
type textarea "** THIS RESERVATION HAS BEEN PRE-PAID ** BOOKING NOTE : Payment charge is EUR 2…"
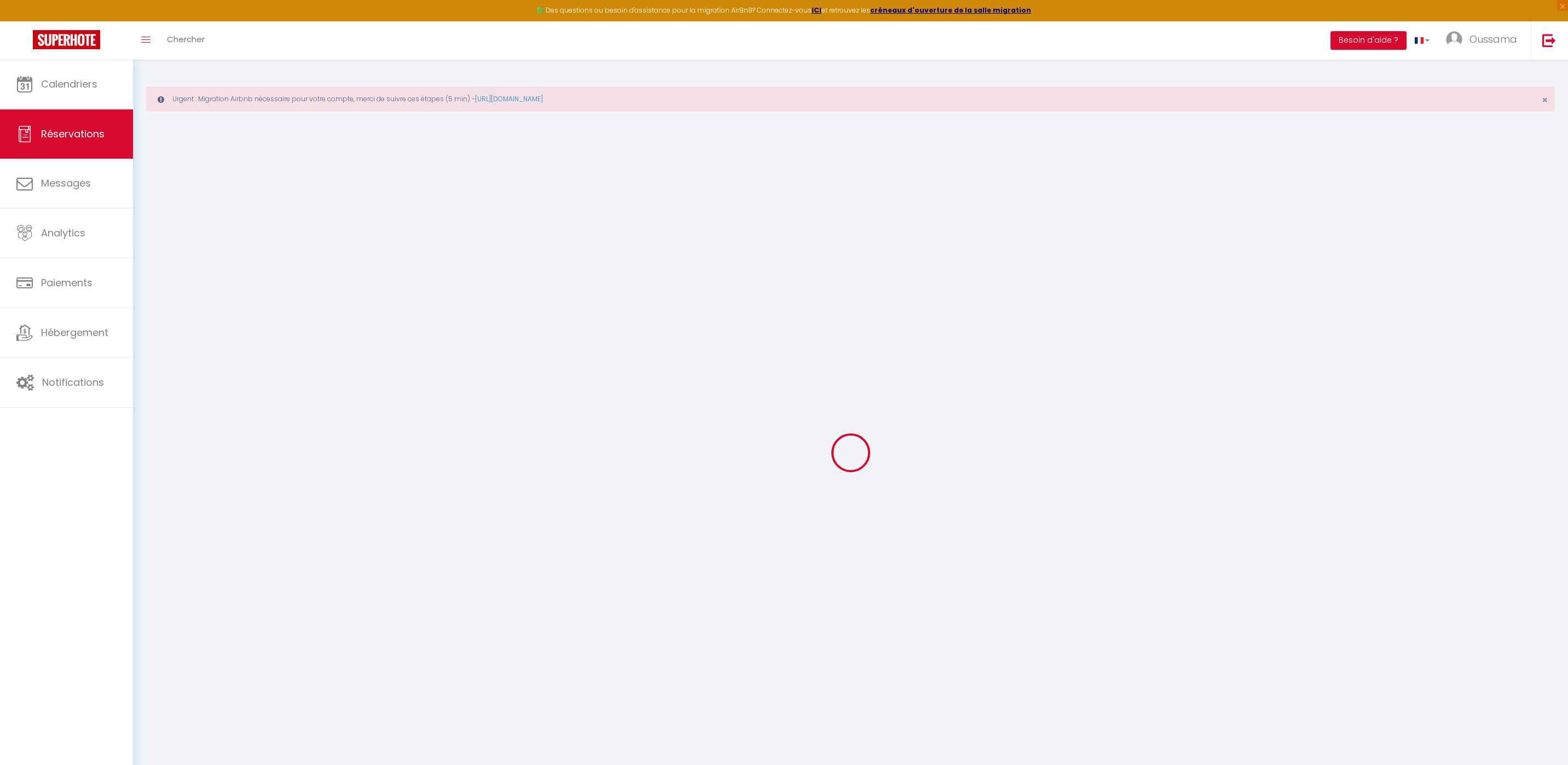
type input "6"
select select
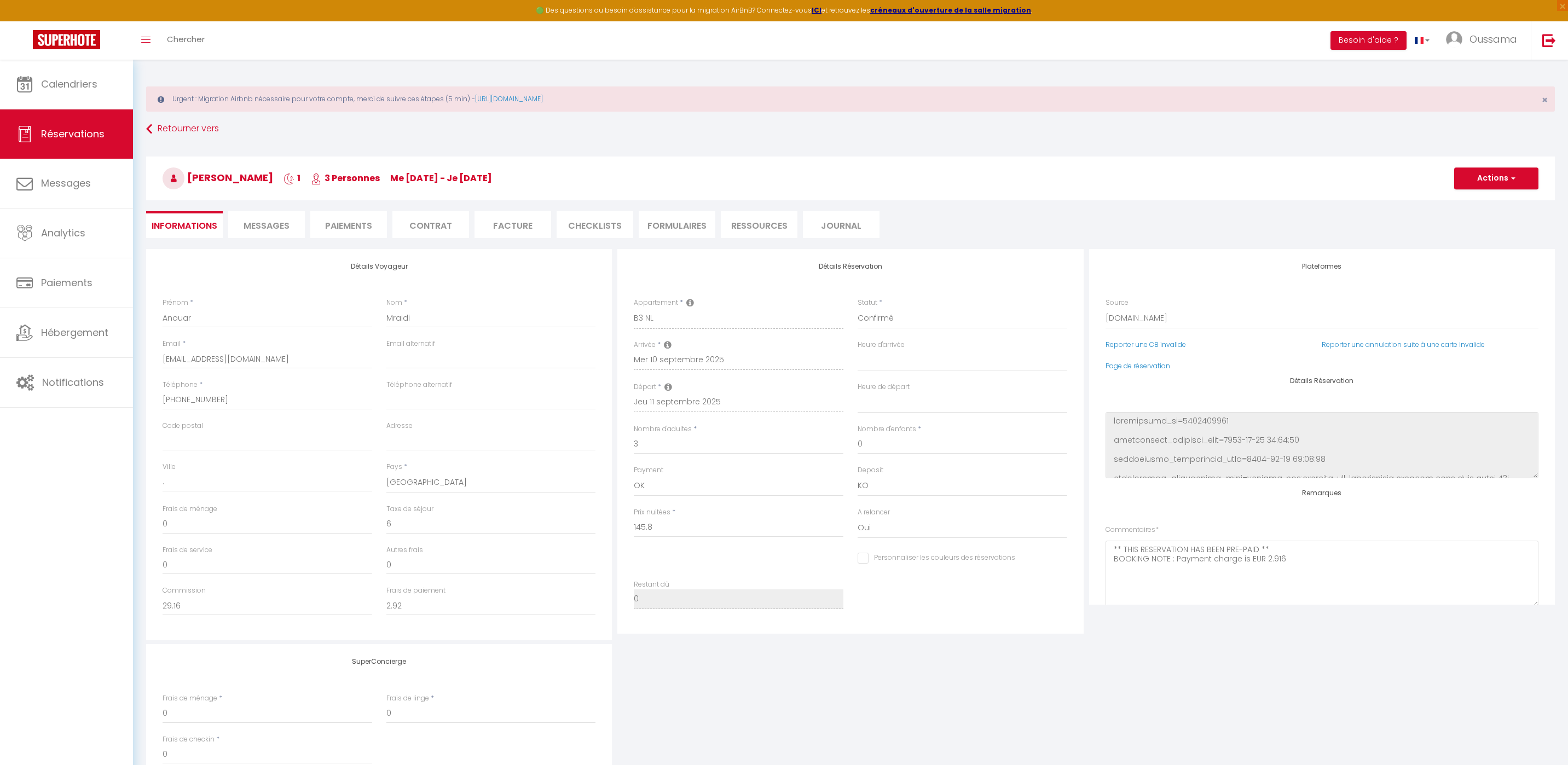
checkbox input "false"
select select
click at [1519, 182] on button "Actions" at bounding box center [1496, 178] width 84 height 22
click at [944, 324] on select "Confirmé Non Confirmé Annulé Annulé par le voyageur No Show Request" at bounding box center [962, 318] width 209 height 21
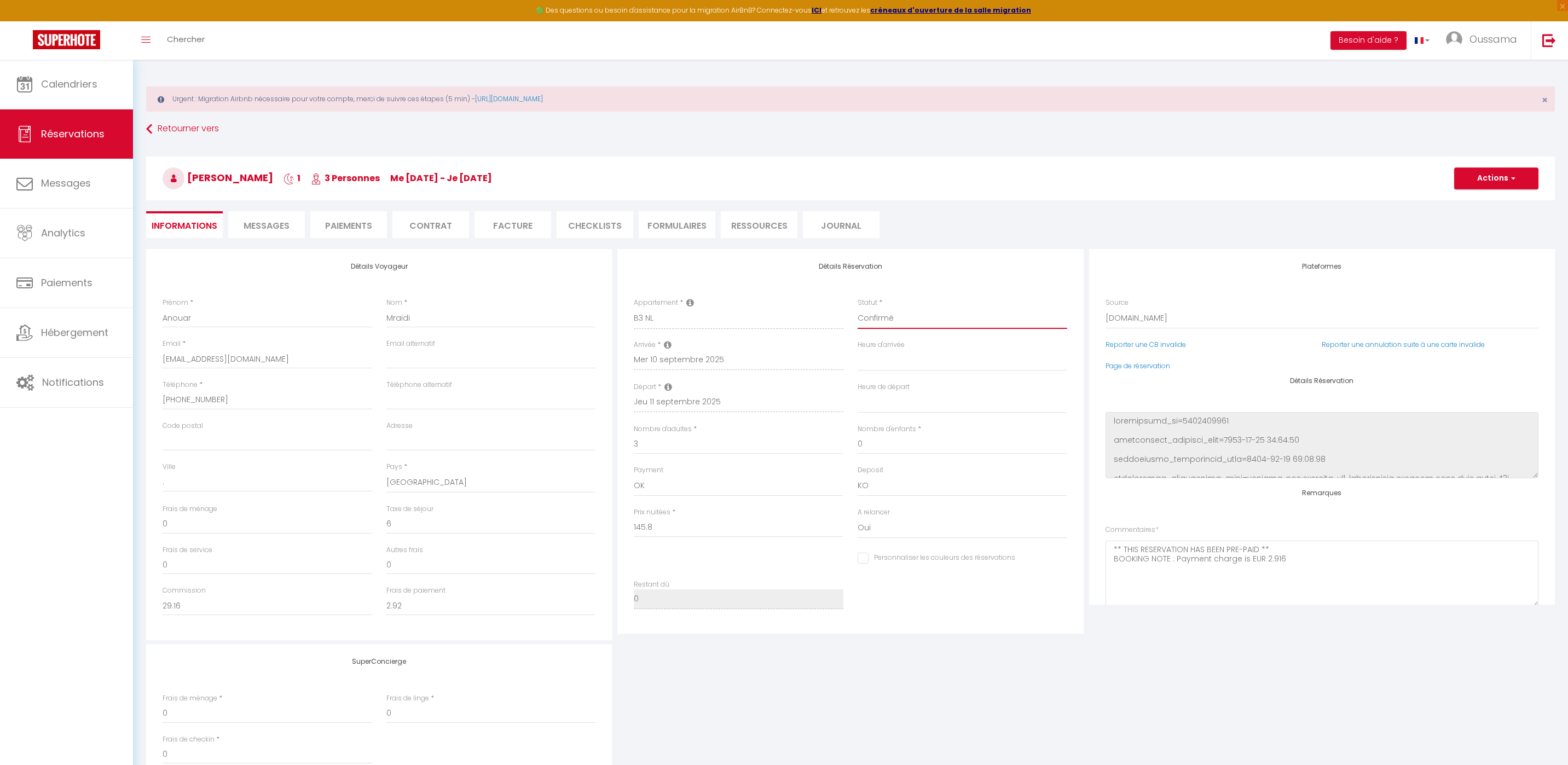
select select "3"
click at [858, 308] on select "Confirmé Non Confirmé Annulé Annulé par le voyageur No Show Request" at bounding box center [962, 318] width 209 height 21
select select
checkbox input "false"
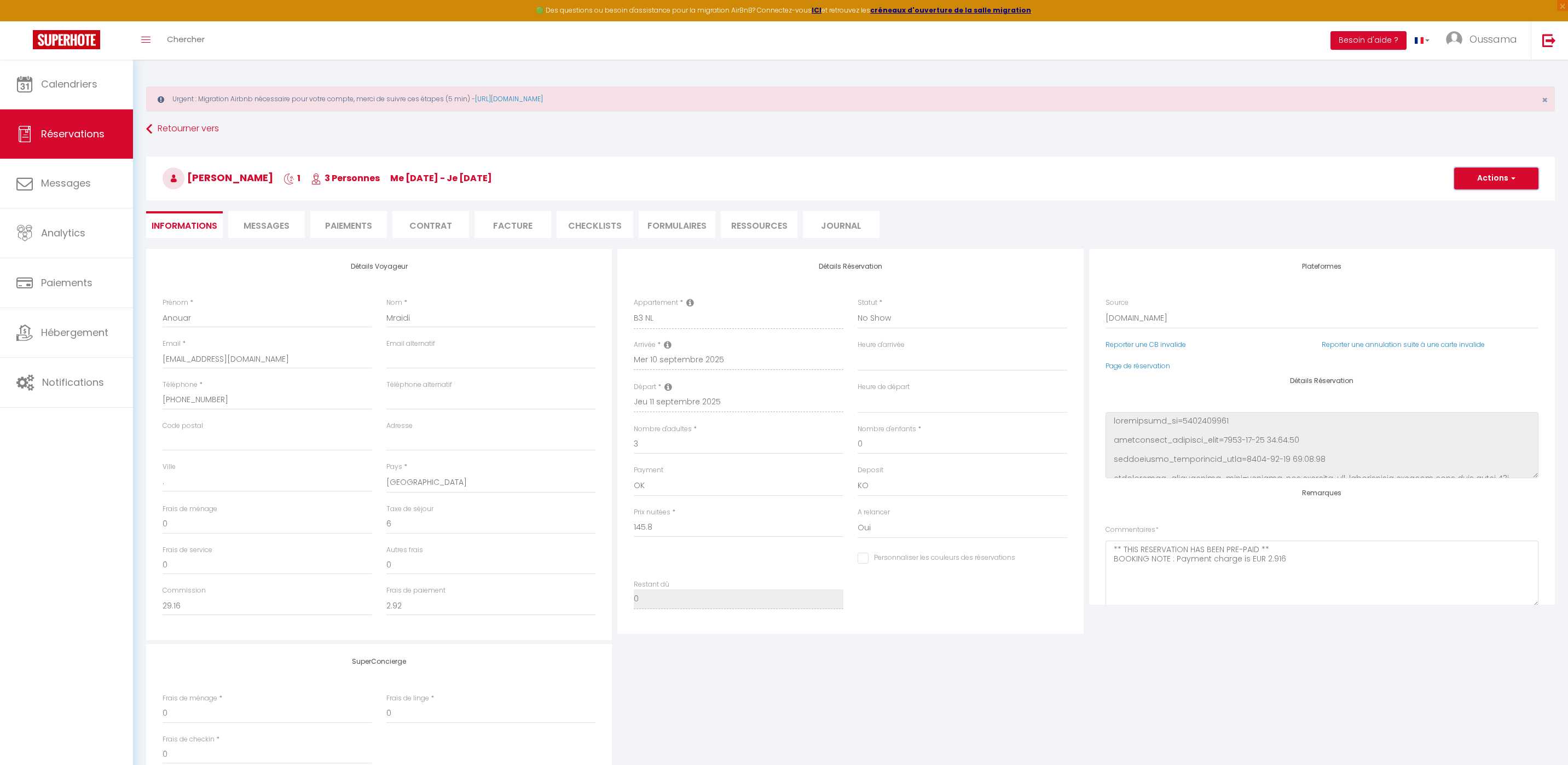
click at [1517, 180] on button "Actions" at bounding box center [1496, 178] width 84 height 22
click at [1499, 203] on link "Enregistrer" at bounding box center [1485, 202] width 86 height 14
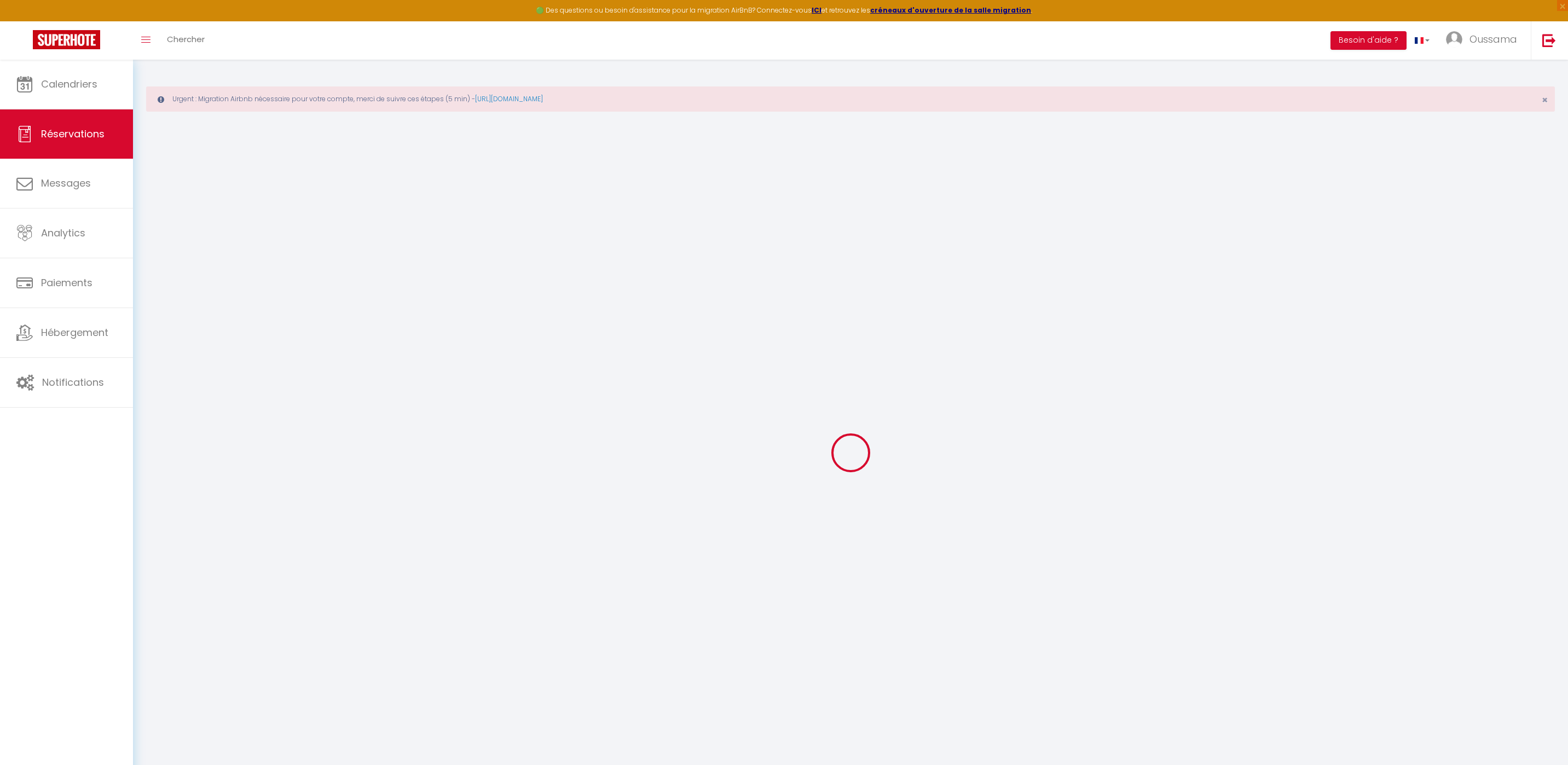
select select "not_cancelled"
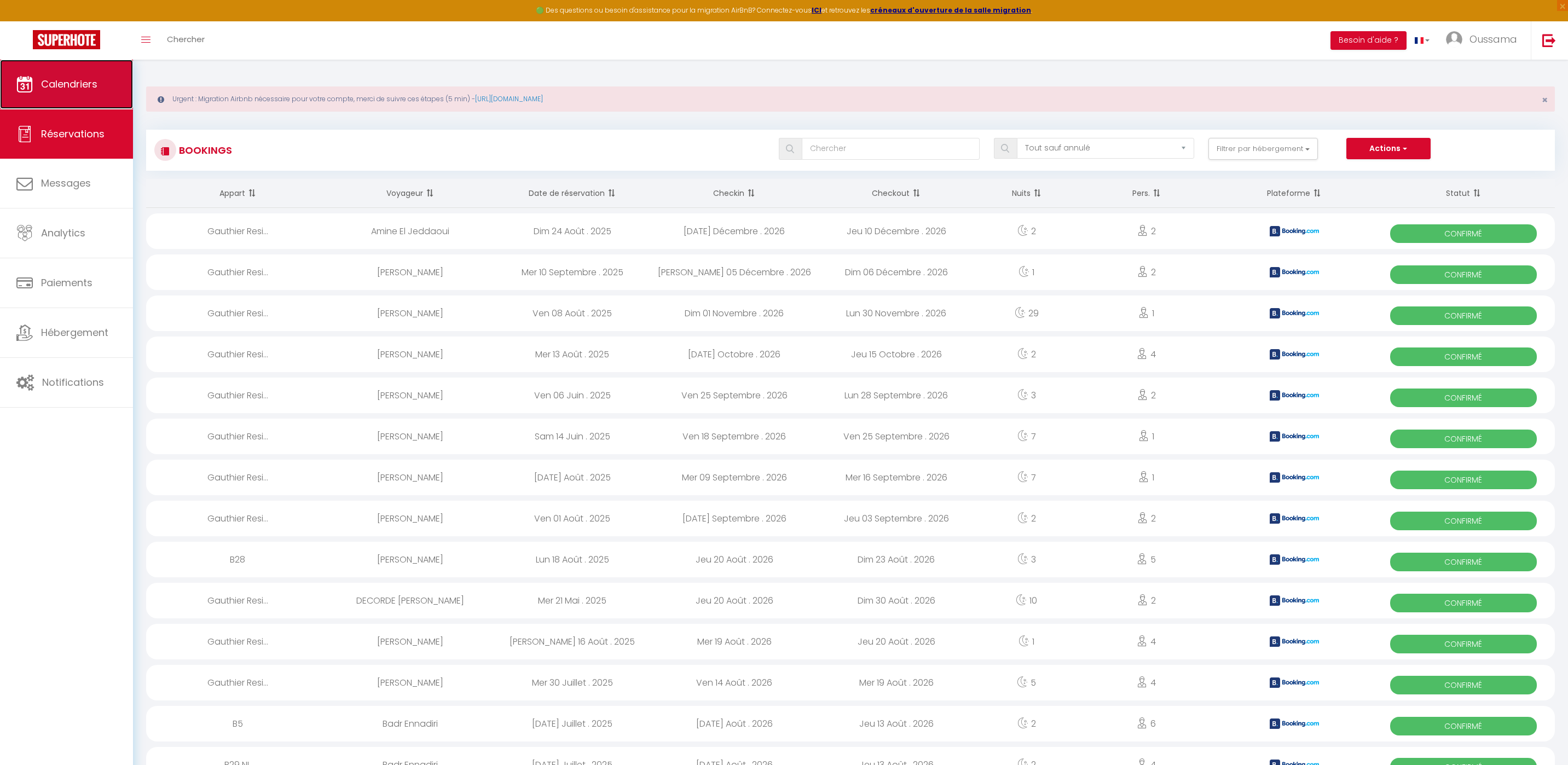
click at [88, 81] on span "Calendriers" at bounding box center [69, 84] width 57 height 13
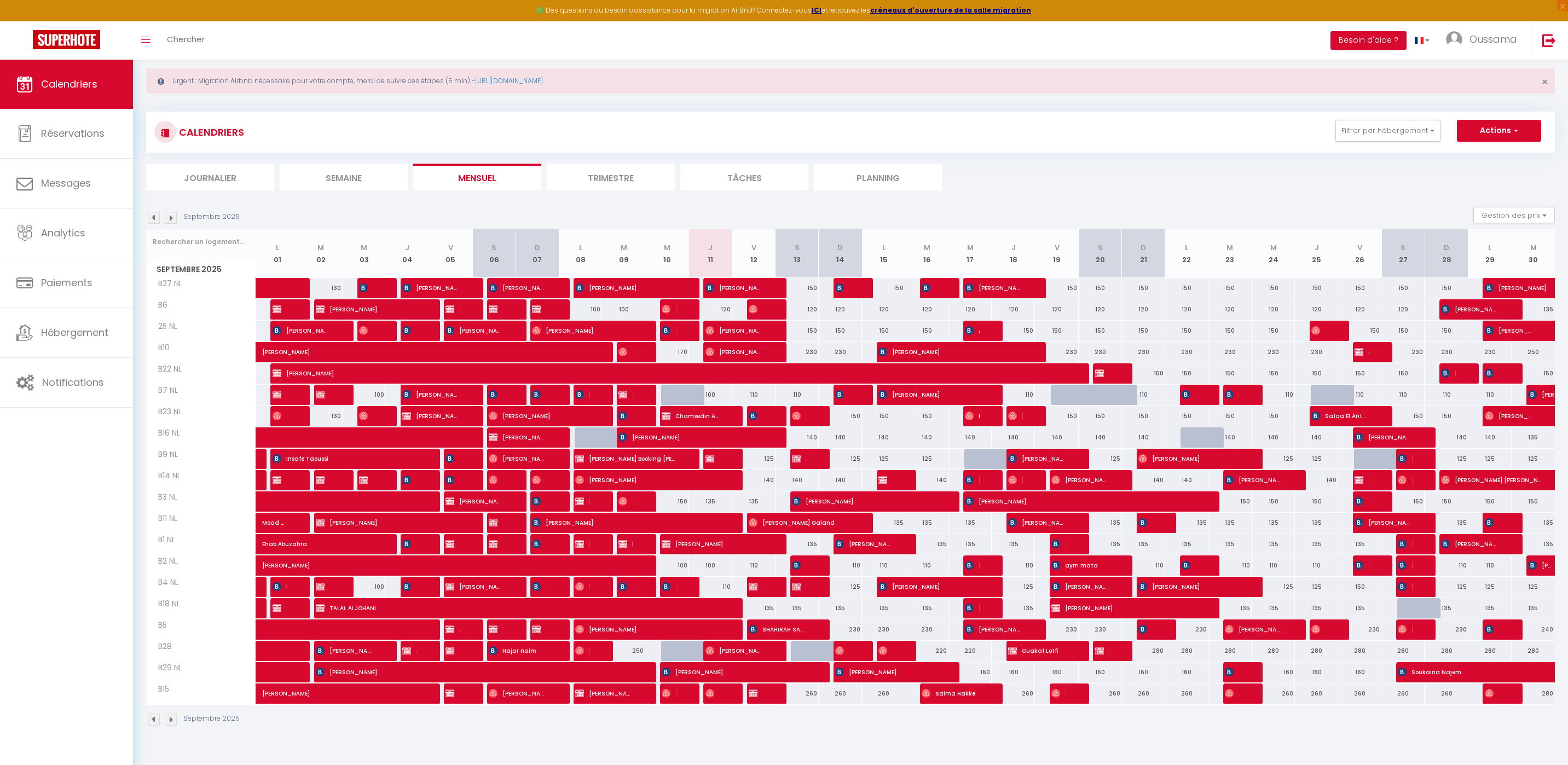
scroll to position [60, 0]
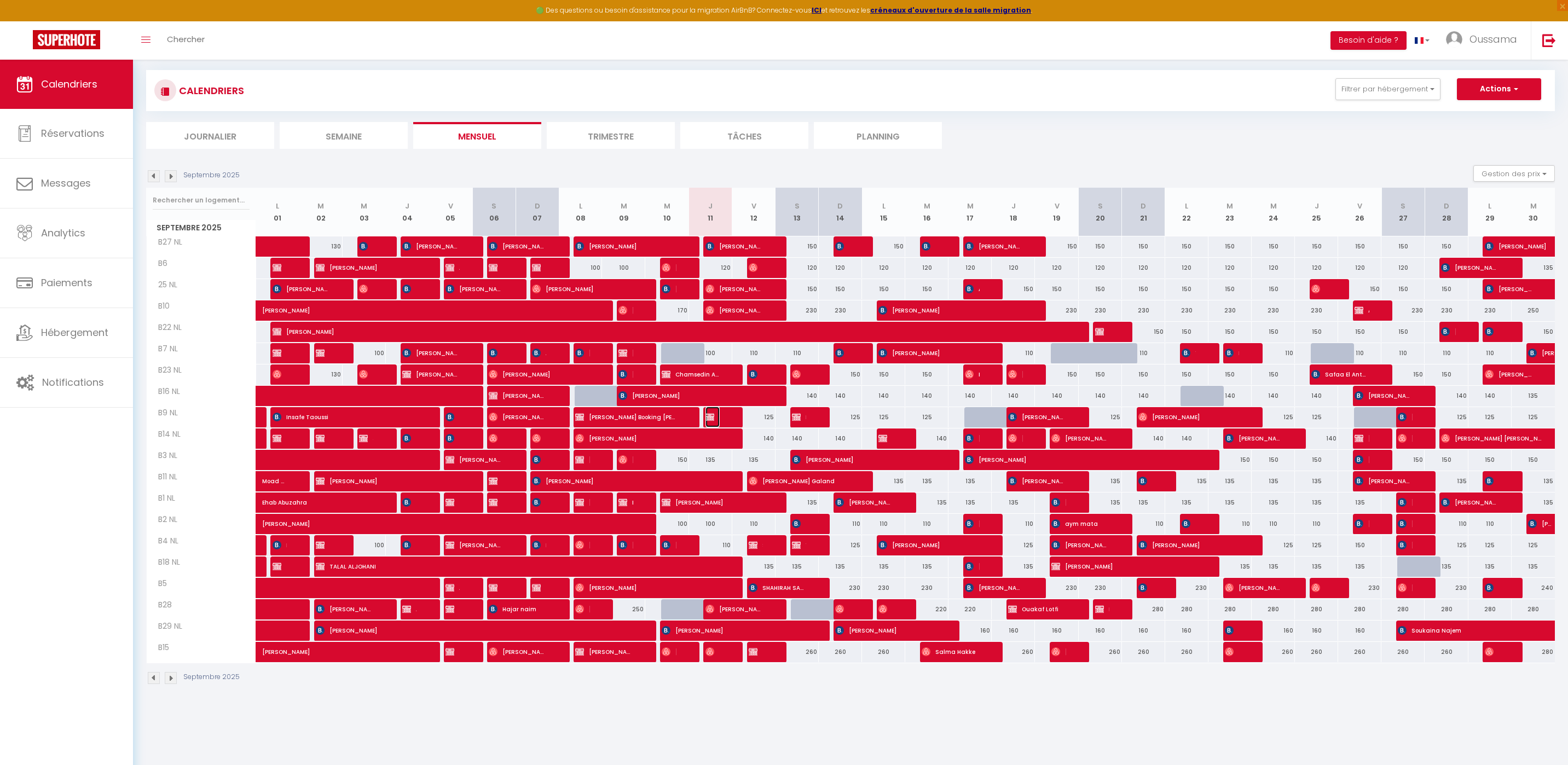
click at [718, 414] on span "Ahmed mohammed Alquthami" at bounding box center [712, 417] width 14 height 21
select select "OK"
select select "KO"
select select "0"
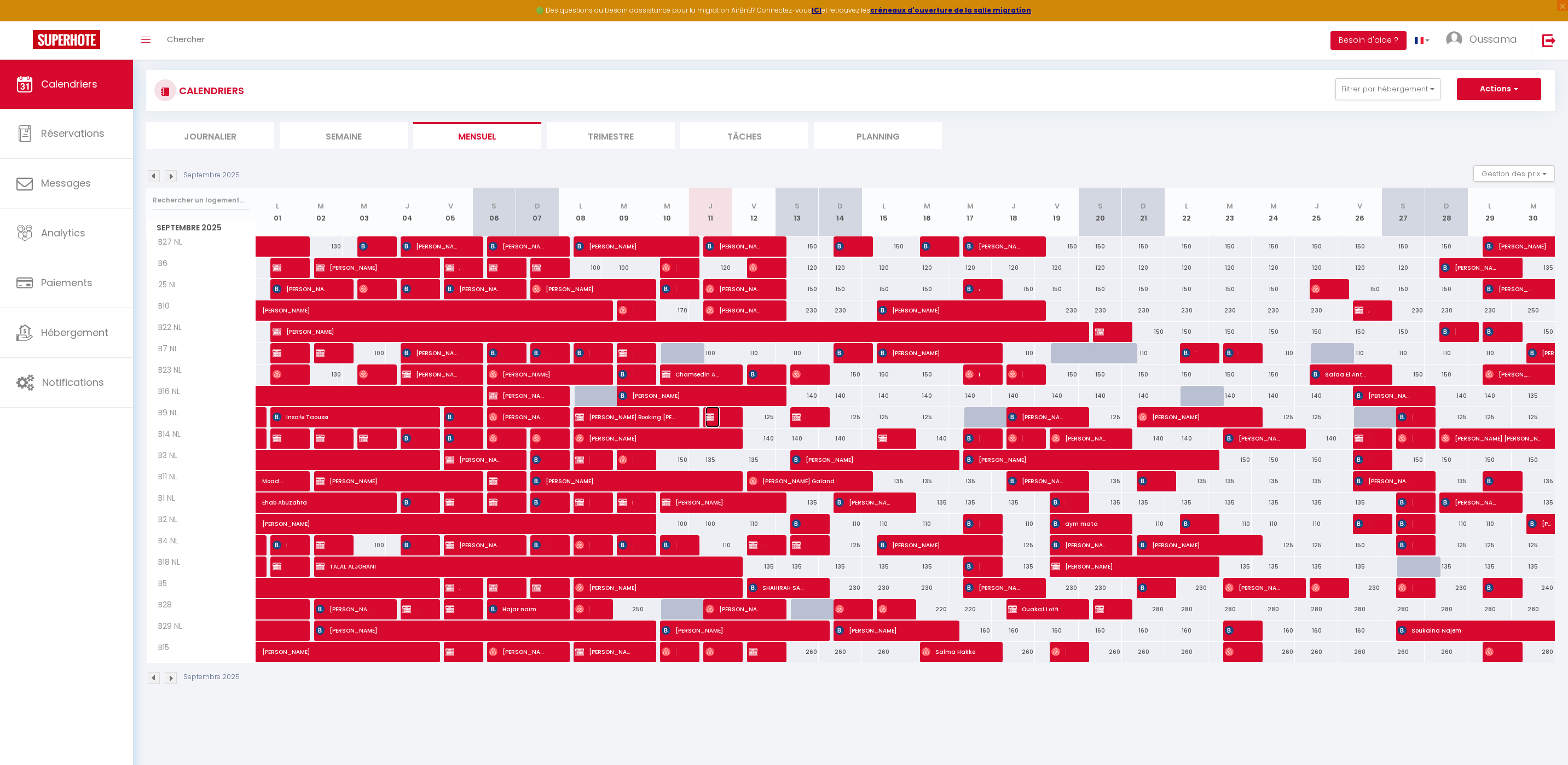
select select "1"
select select
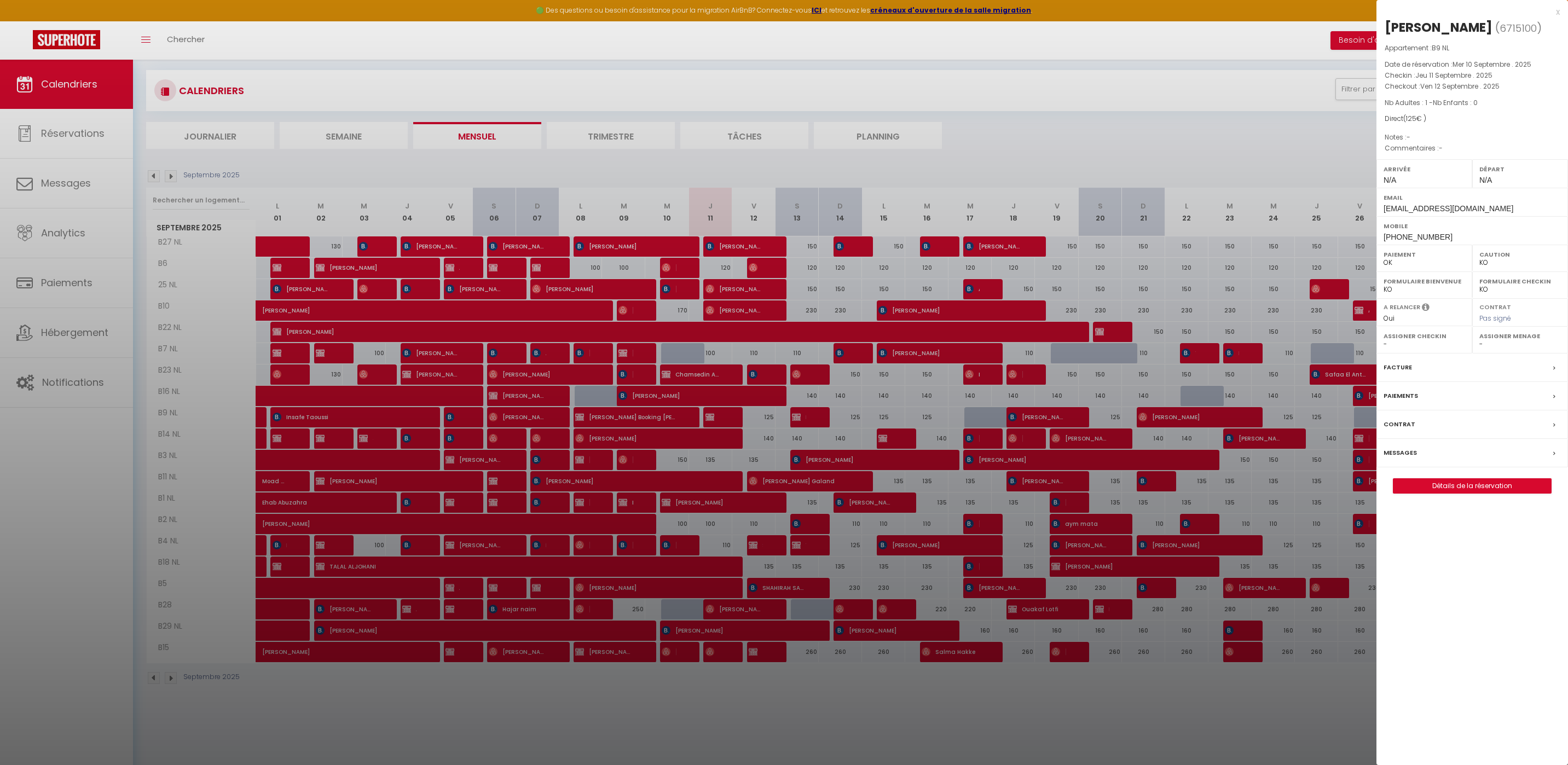
click at [1555, 12] on div "x" at bounding box center [1468, 12] width 183 height 13
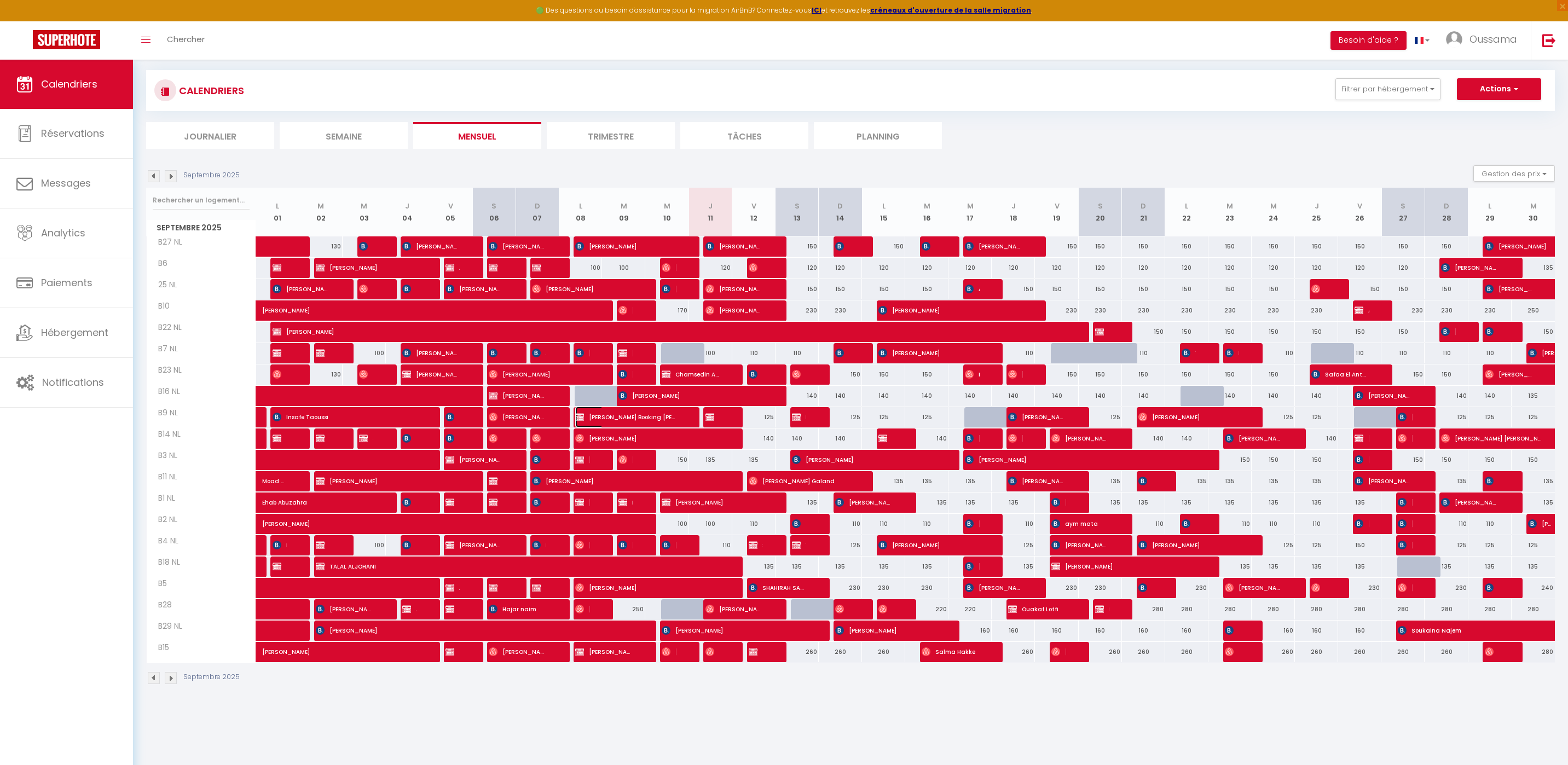
click at [649, 417] on span "Taurisano Francesco Booking delogé" at bounding box center [625, 417] width 100 height 21
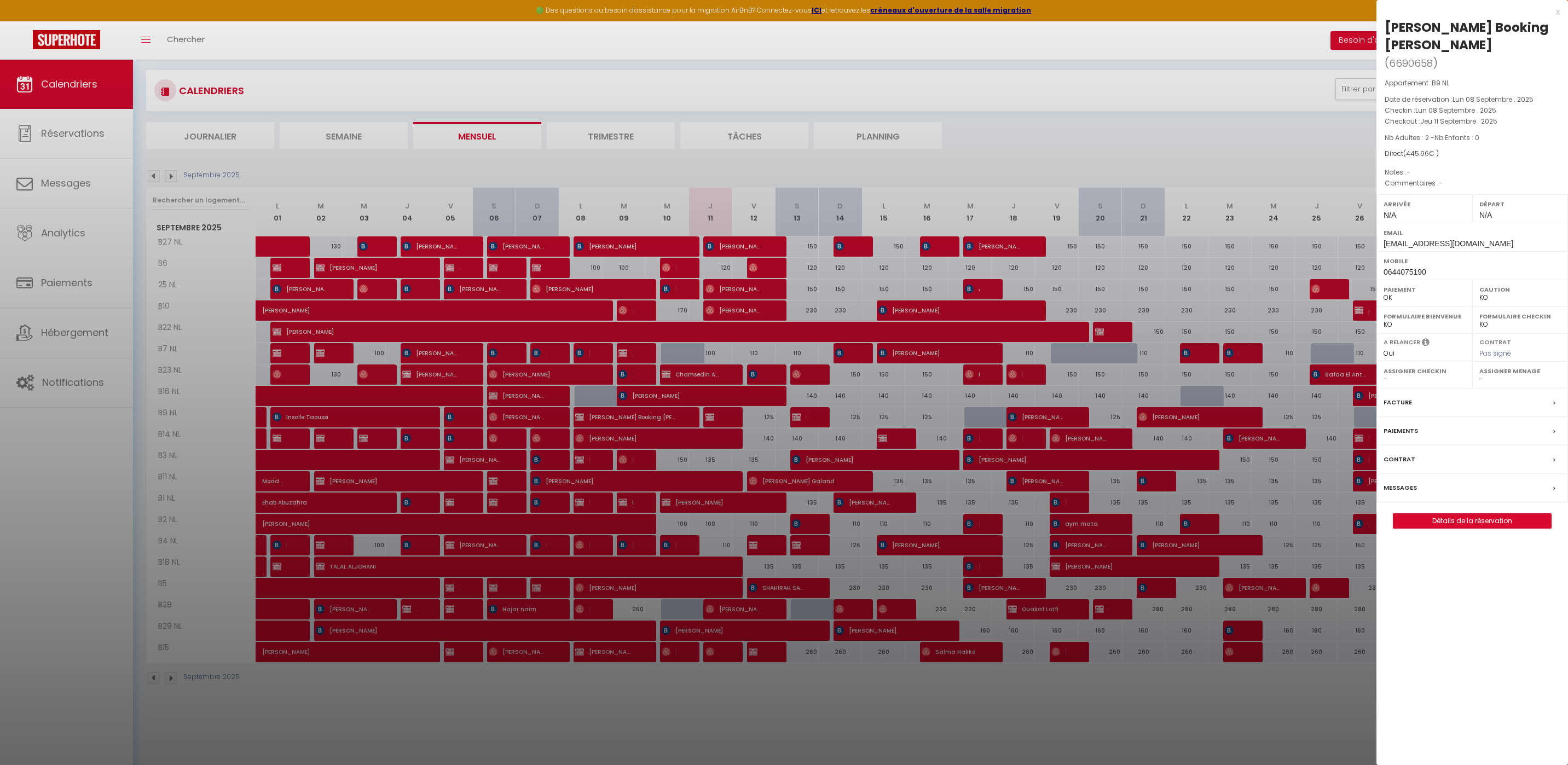
click at [1555, 12] on div "x" at bounding box center [1468, 12] width 183 height 13
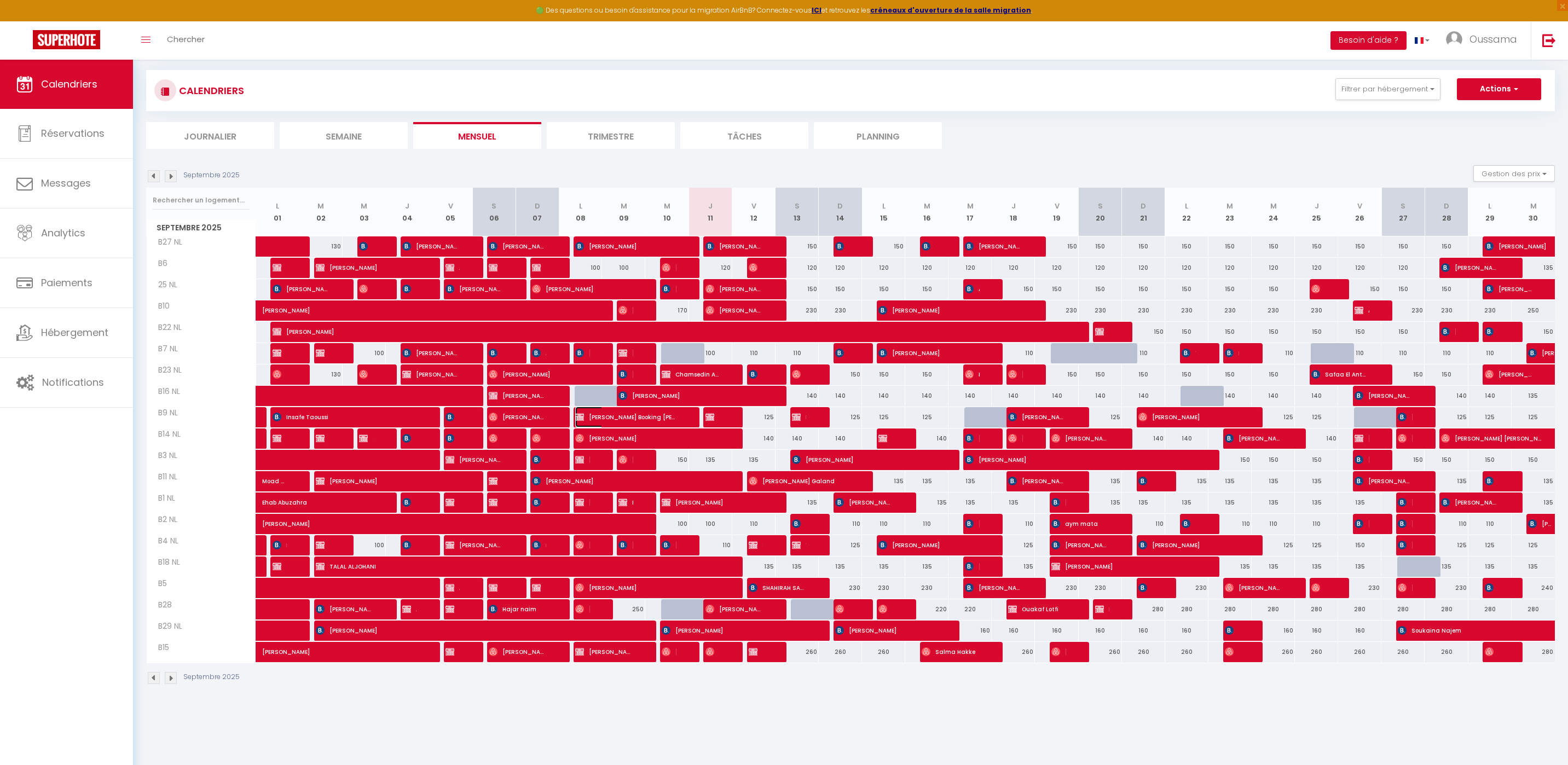
click at [668, 415] on span "Taurisano Francesco Booking delogé" at bounding box center [625, 417] width 100 height 21
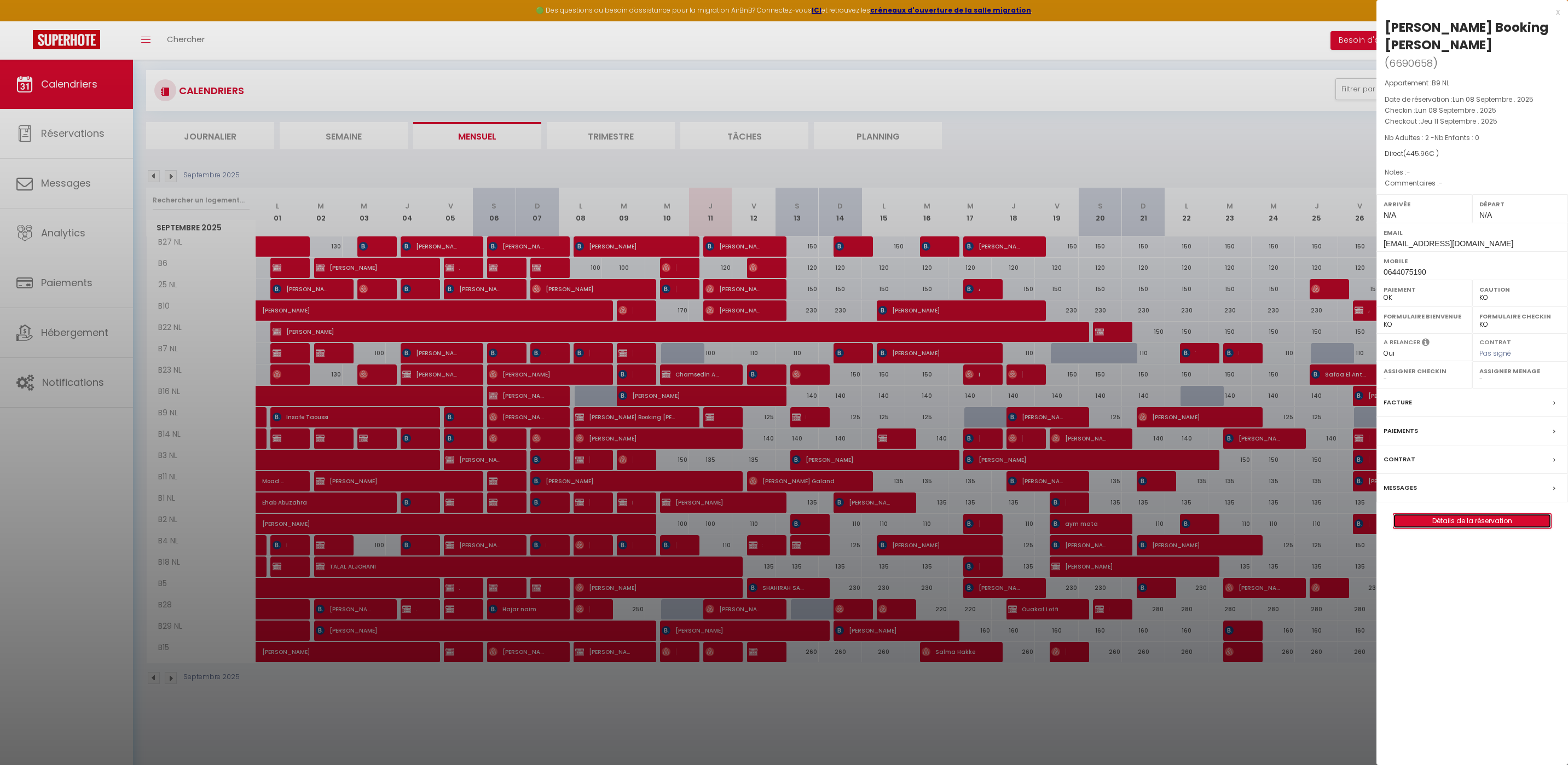
click at [1422, 523] on link "Détails de la réservation" at bounding box center [1472, 520] width 158 height 14
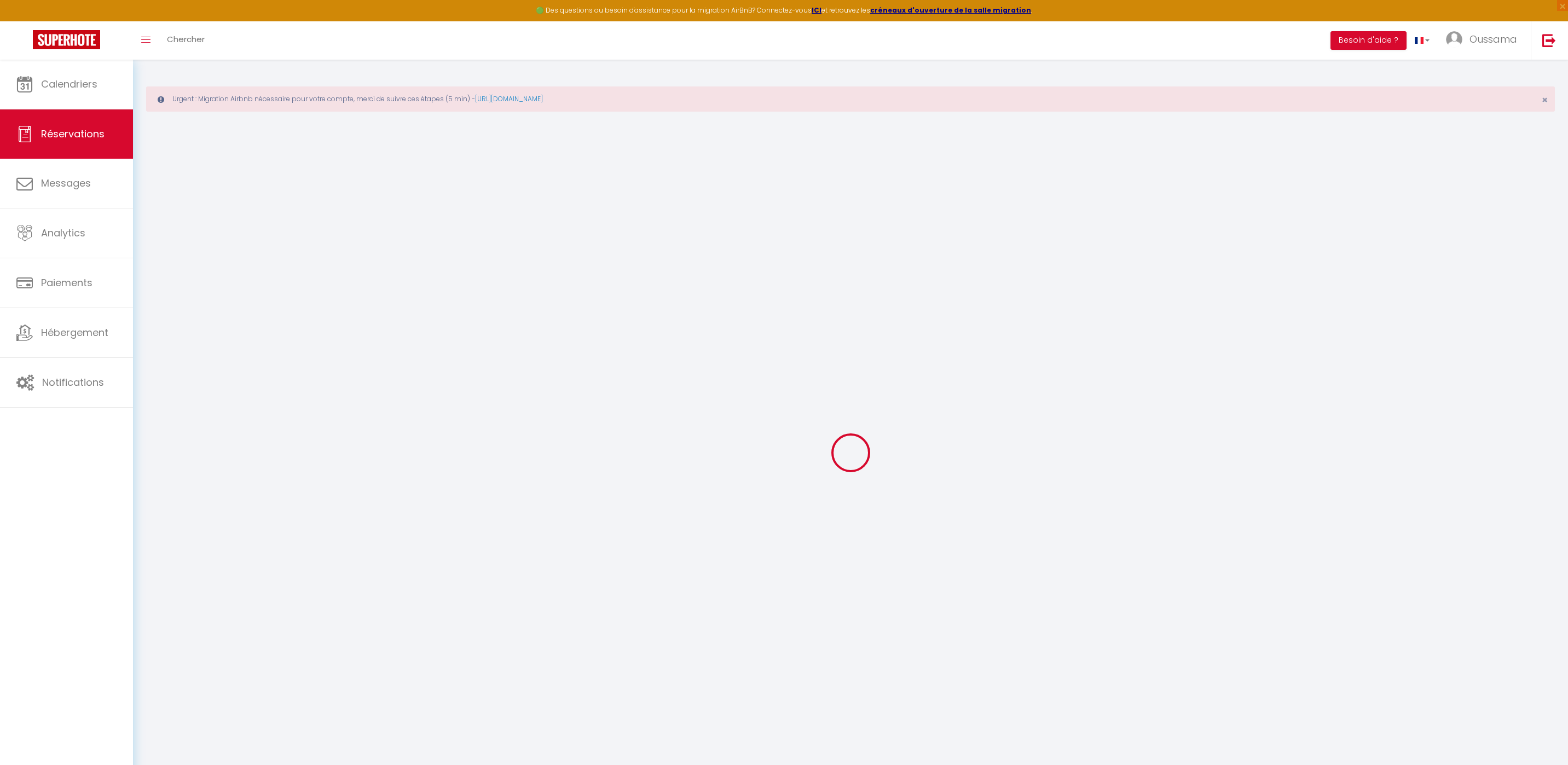
select select
checkbox input "false"
select select
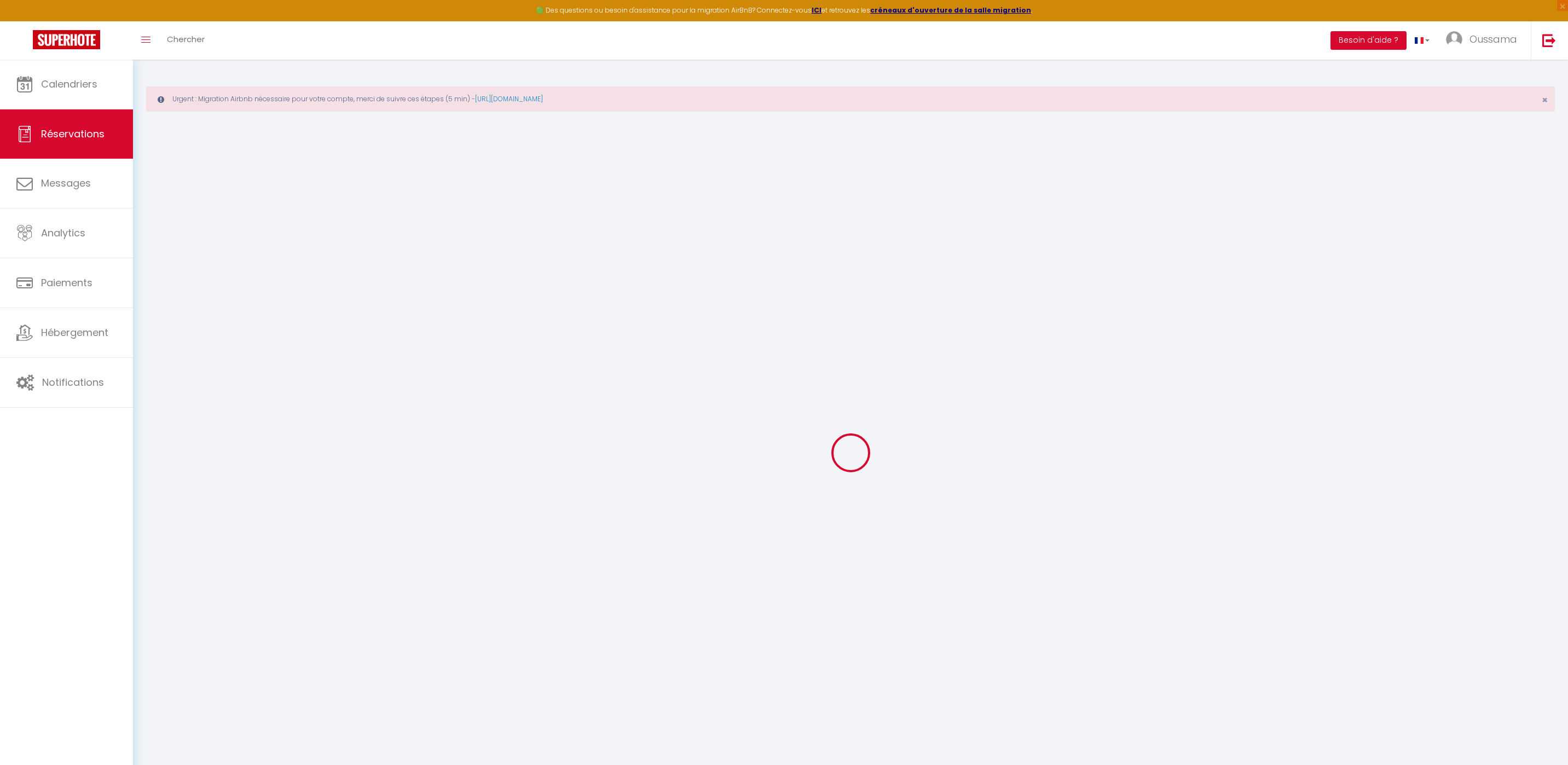
checkbox input "false"
select select
checkbox input "false"
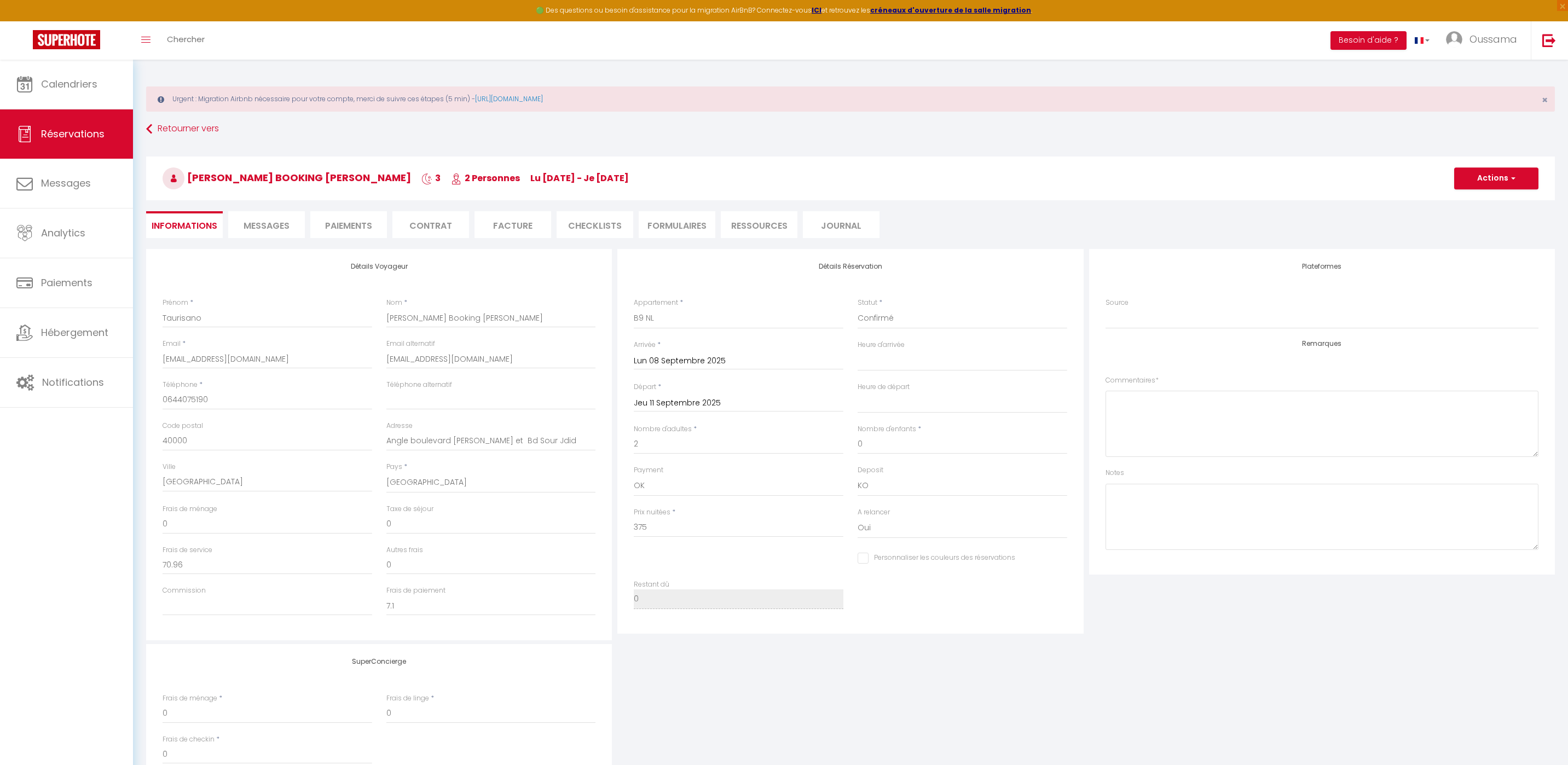
select select
checkbox input "false"
select select
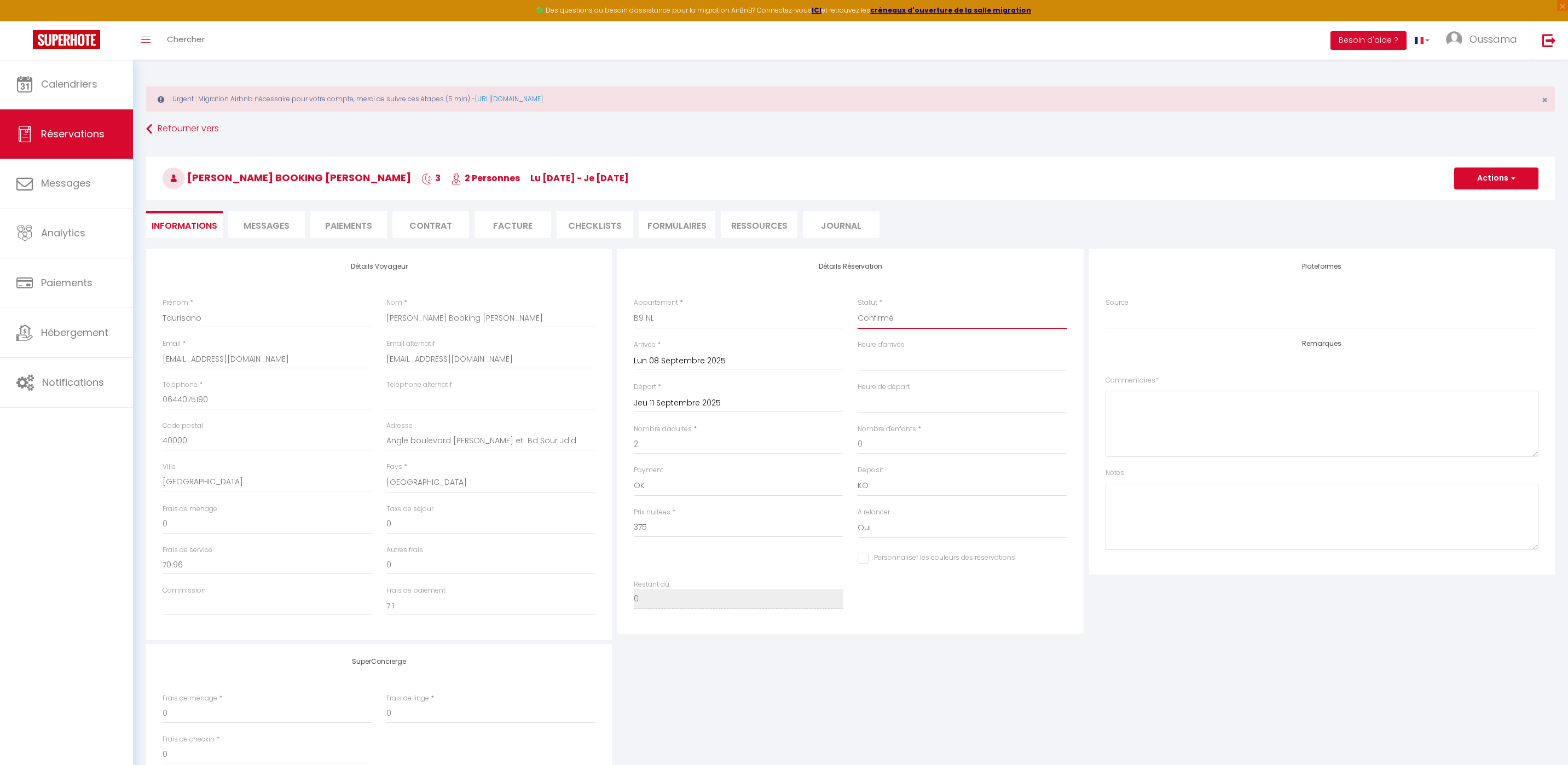
click at [882, 316] on select "Confirmé Non Confirmé Annulé Annulé par le voyageur No Show Request" at bounding box center [962, 318] width 209 height 21
select select "3"
click at [858, 308] on select "Confirmé Non Confirmé Annulé Annulé par le voyageur No Show Request" at bounding box center [962, 318] width 209 height 21
select select
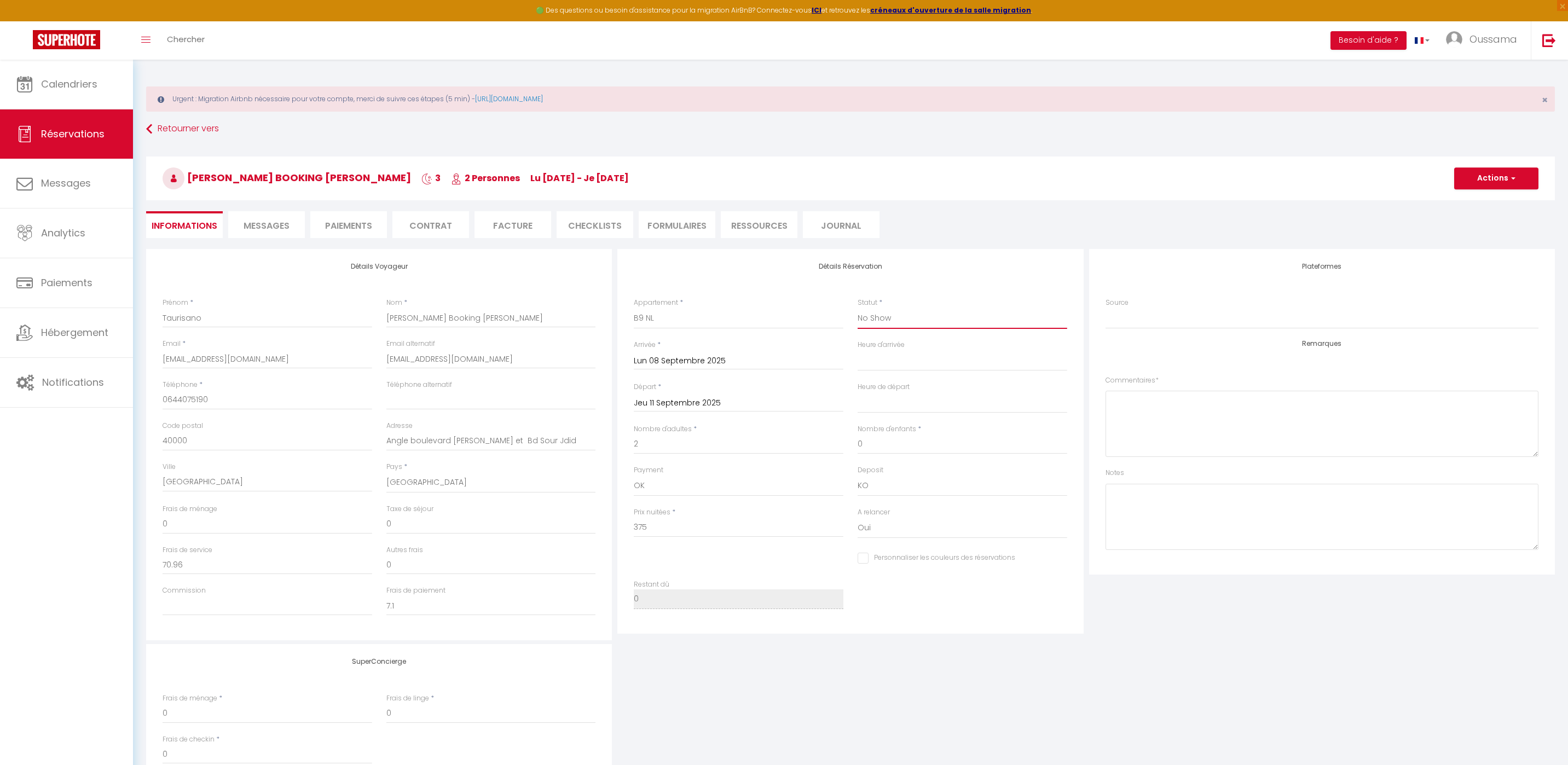
checkbox input "false"
click at [1500, 181] on button "Actions" at bounding box center [1496, 178] width 84 height 22
click at [1483, 200] on link "Enregistrer" at bounding box center [1485, 202] width 86 height 14
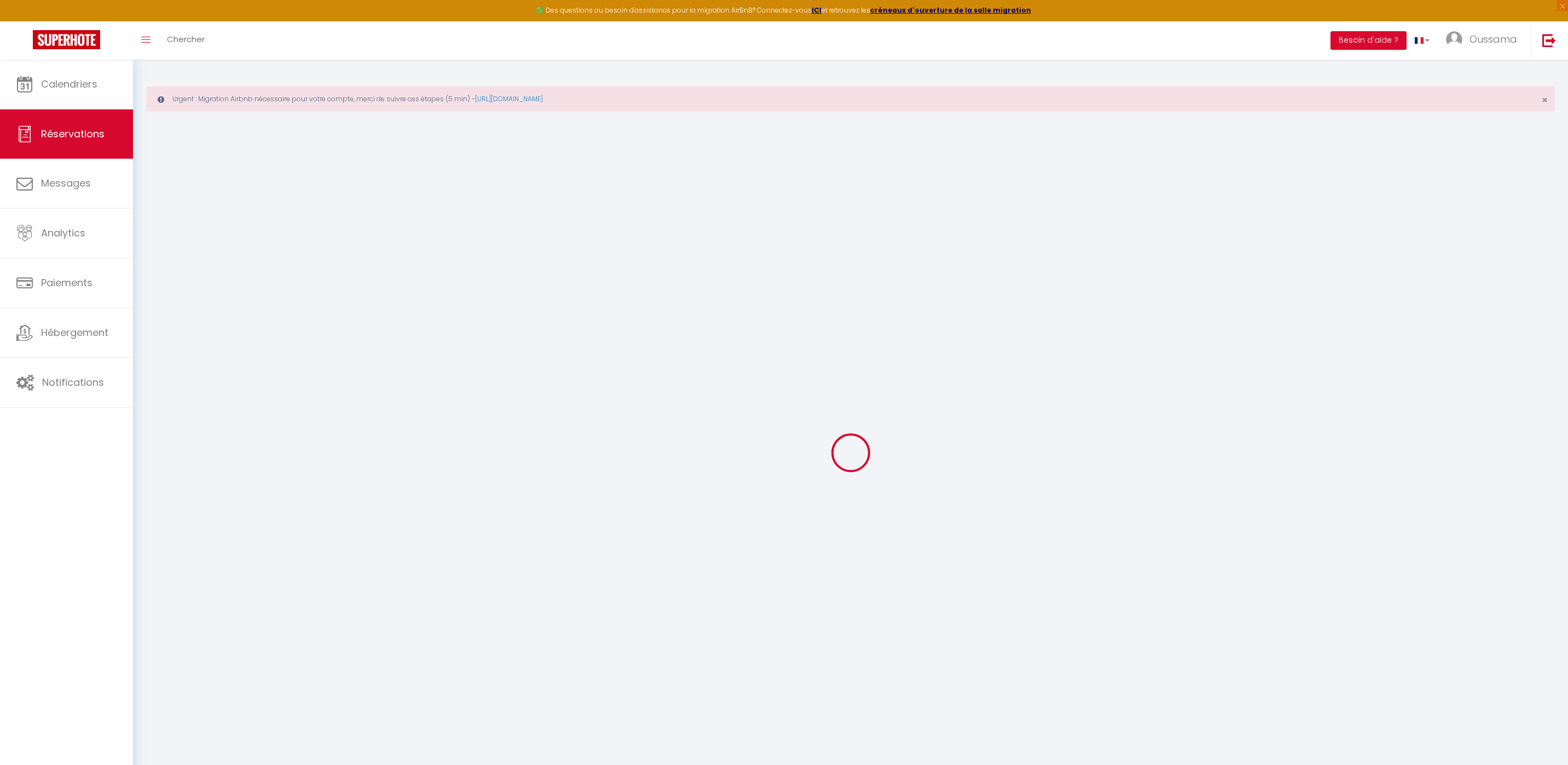
select select "not_cancelled"
